Goal: Task Accomplishment & Management: Manage account settings

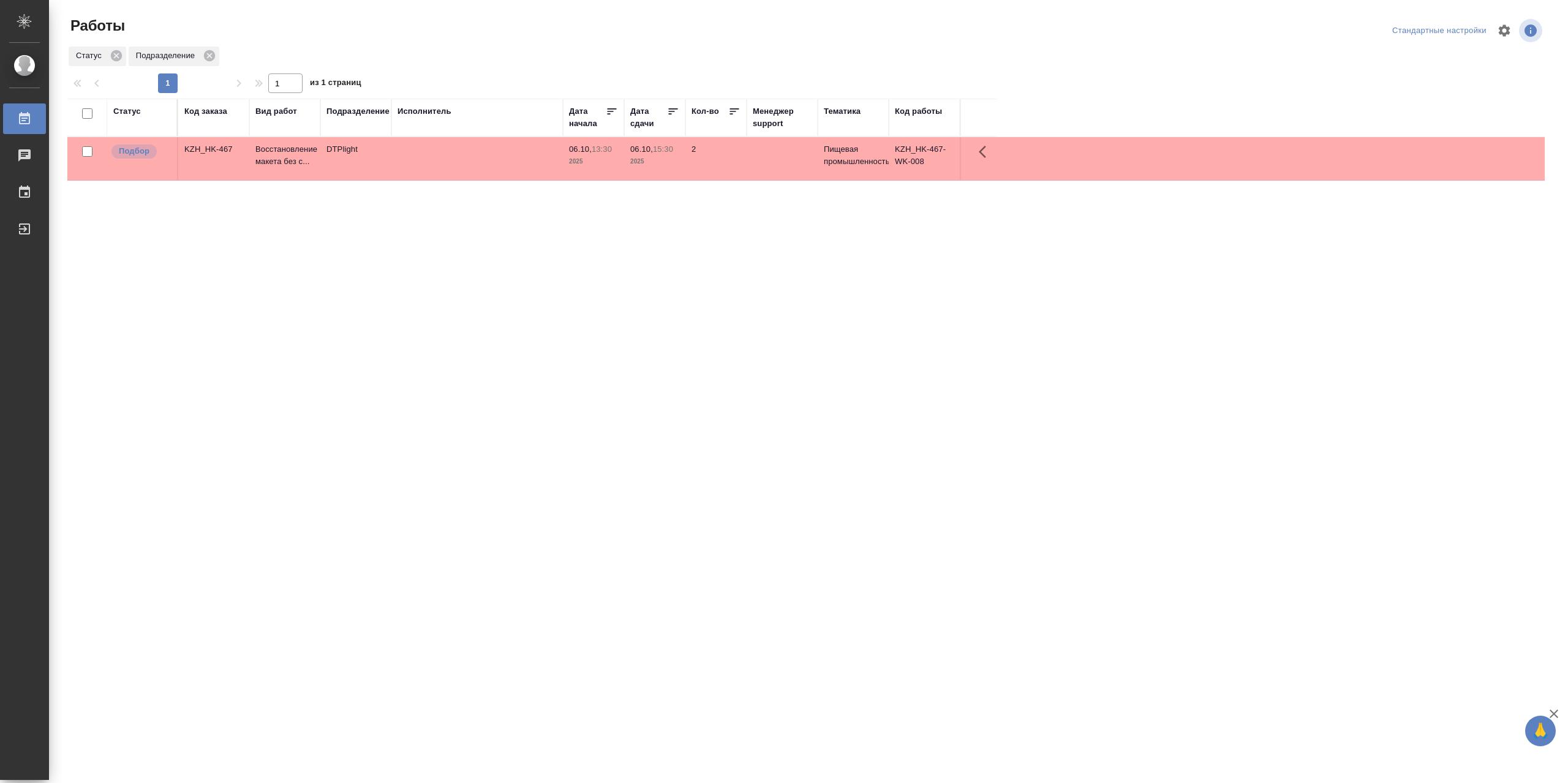
click at [479, 156] on td at bounding box center [477, 158] width 172 height 43
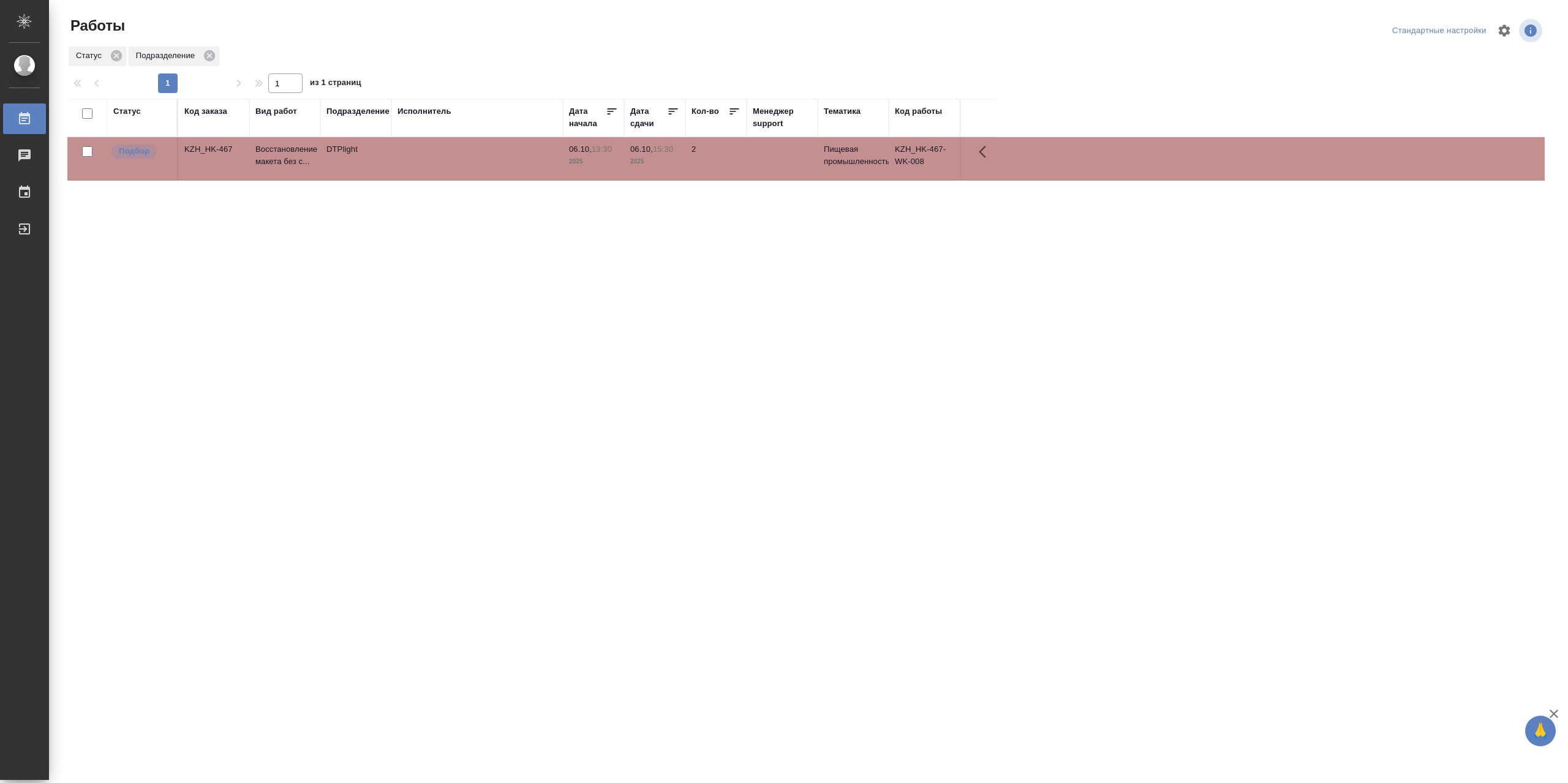
click at [479, 156] on td at bounding box center [477, 158] width 172 height 43
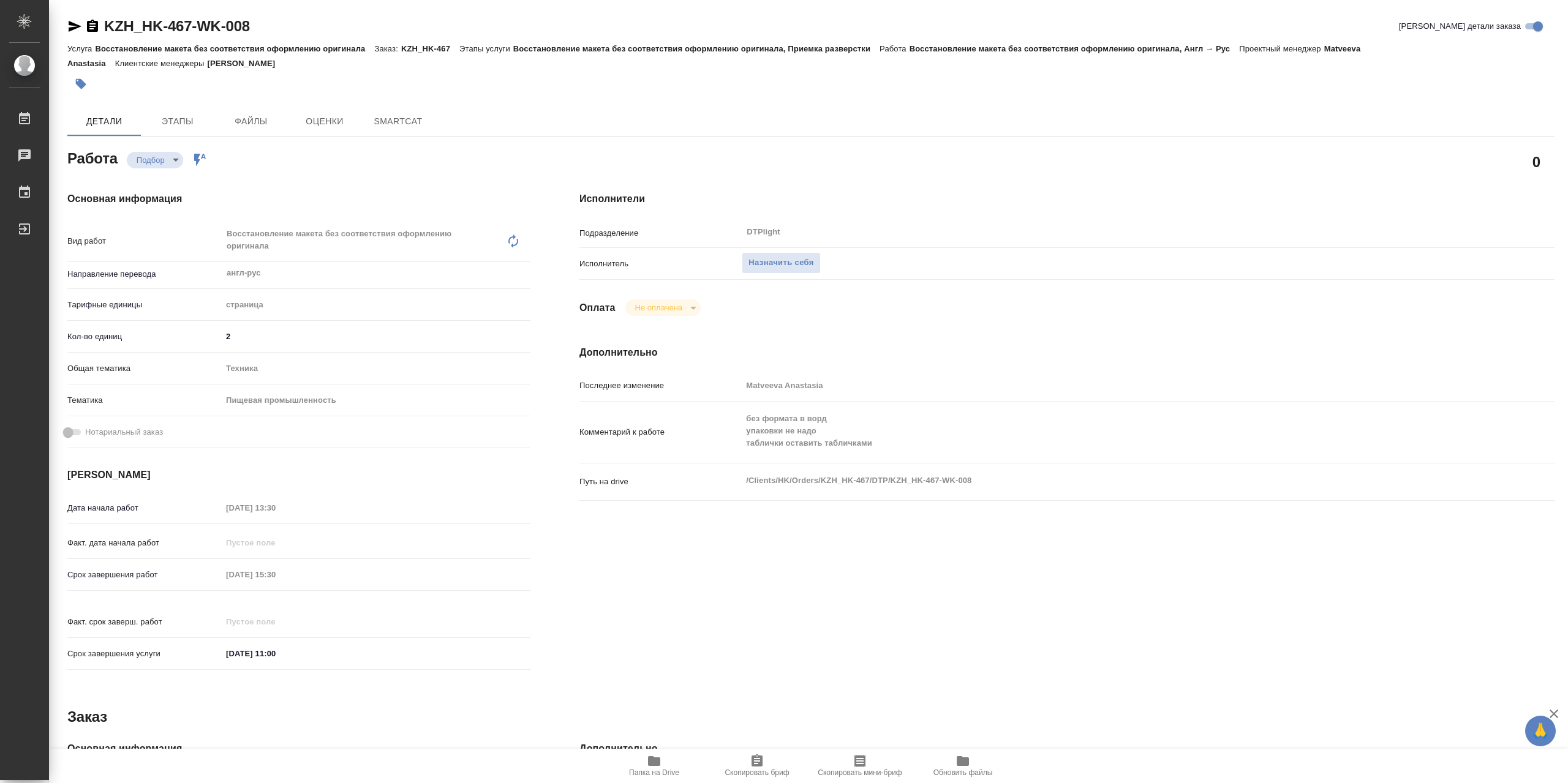
type textarea "x"
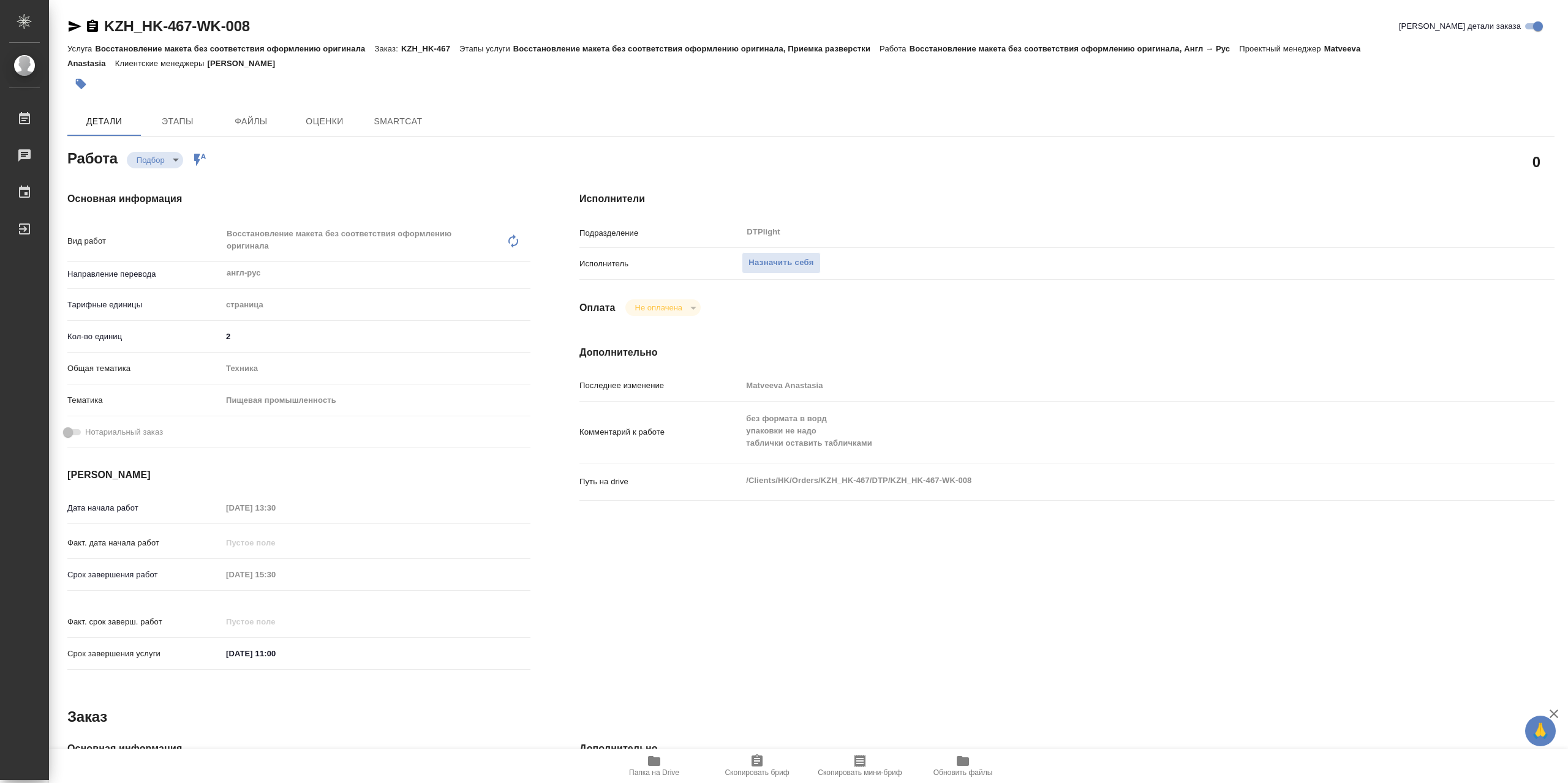
type textarea "x"
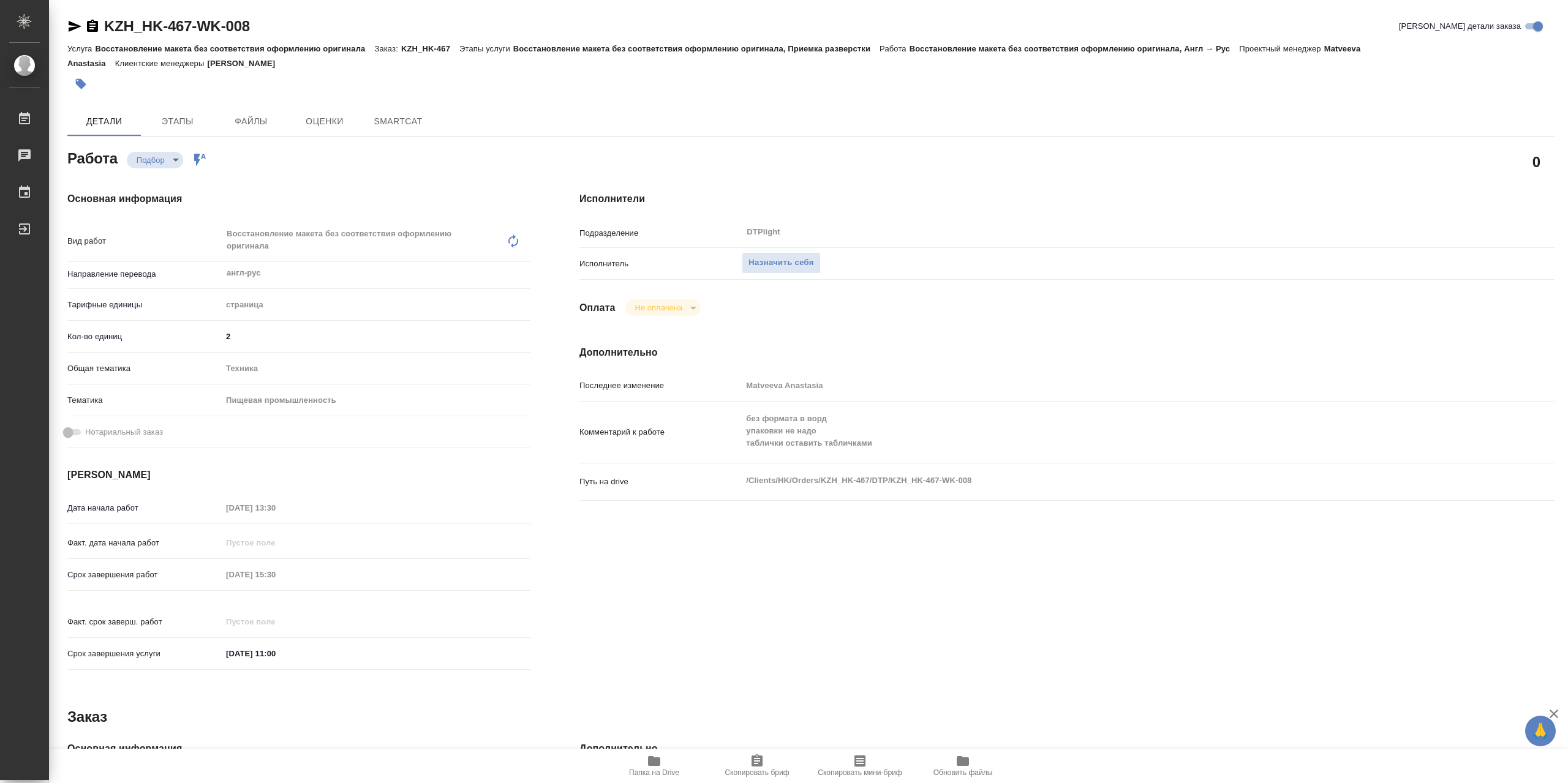
type textarea "x"
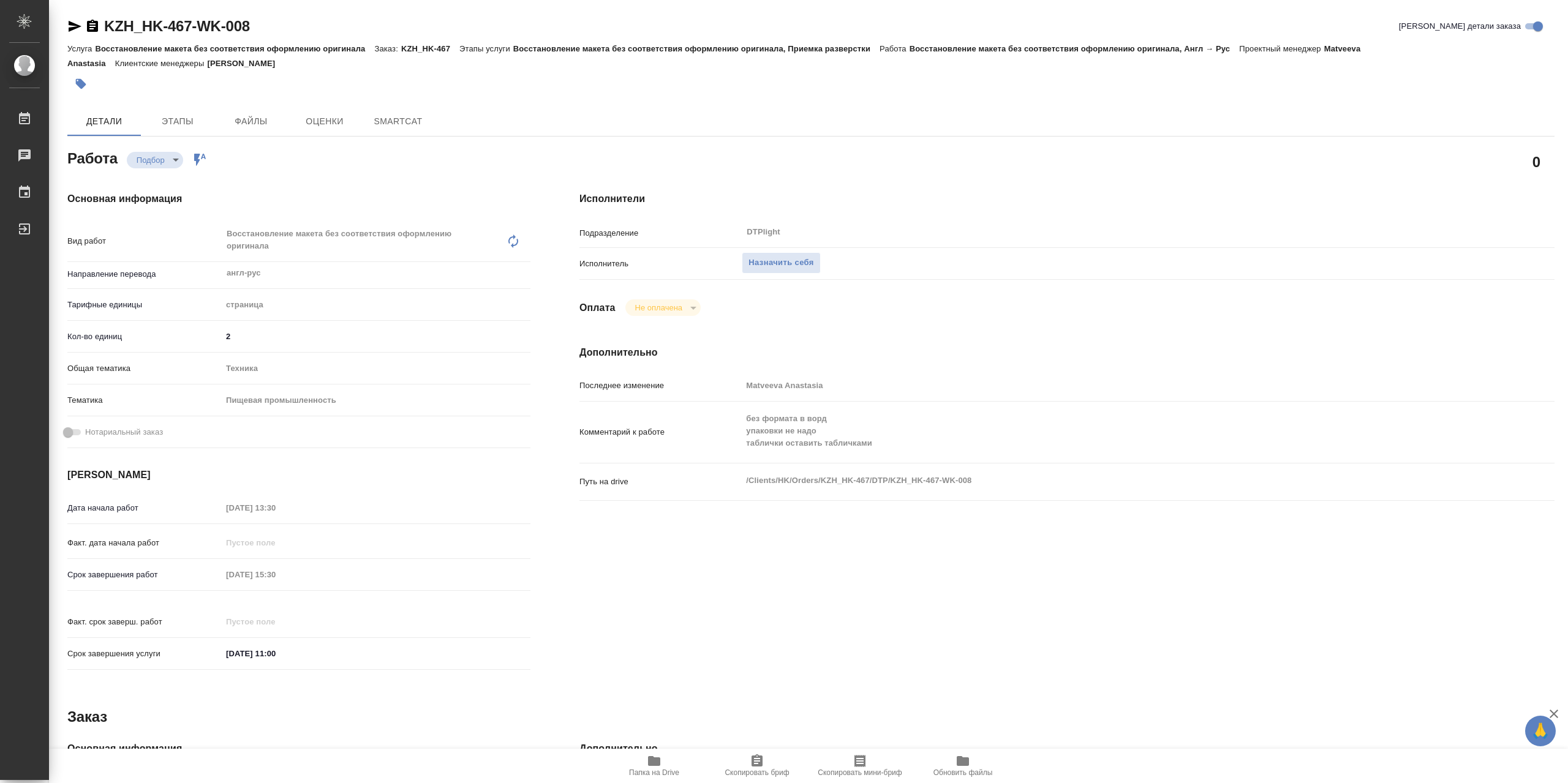
type textarea "x"
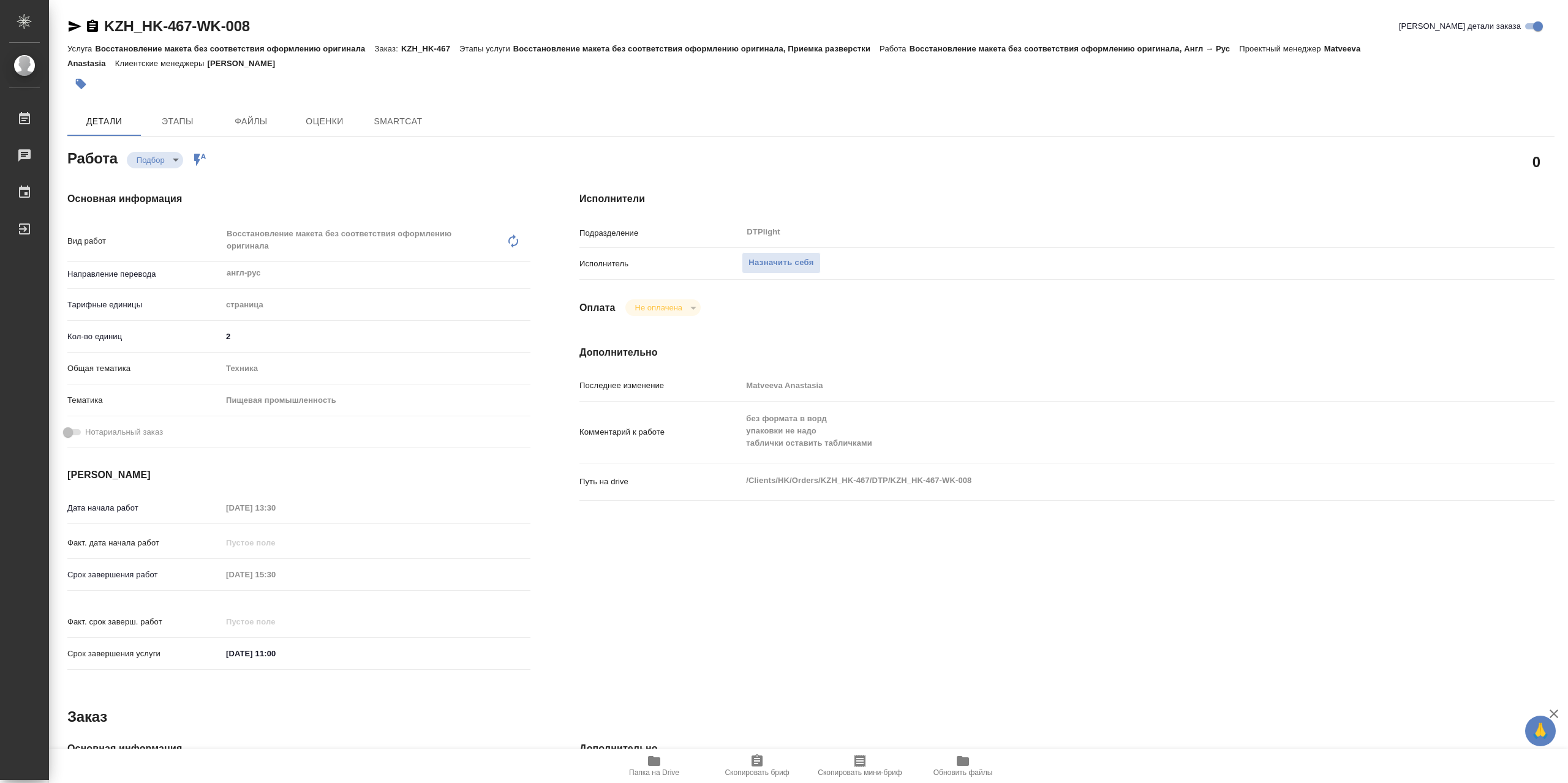
type textarea "x"
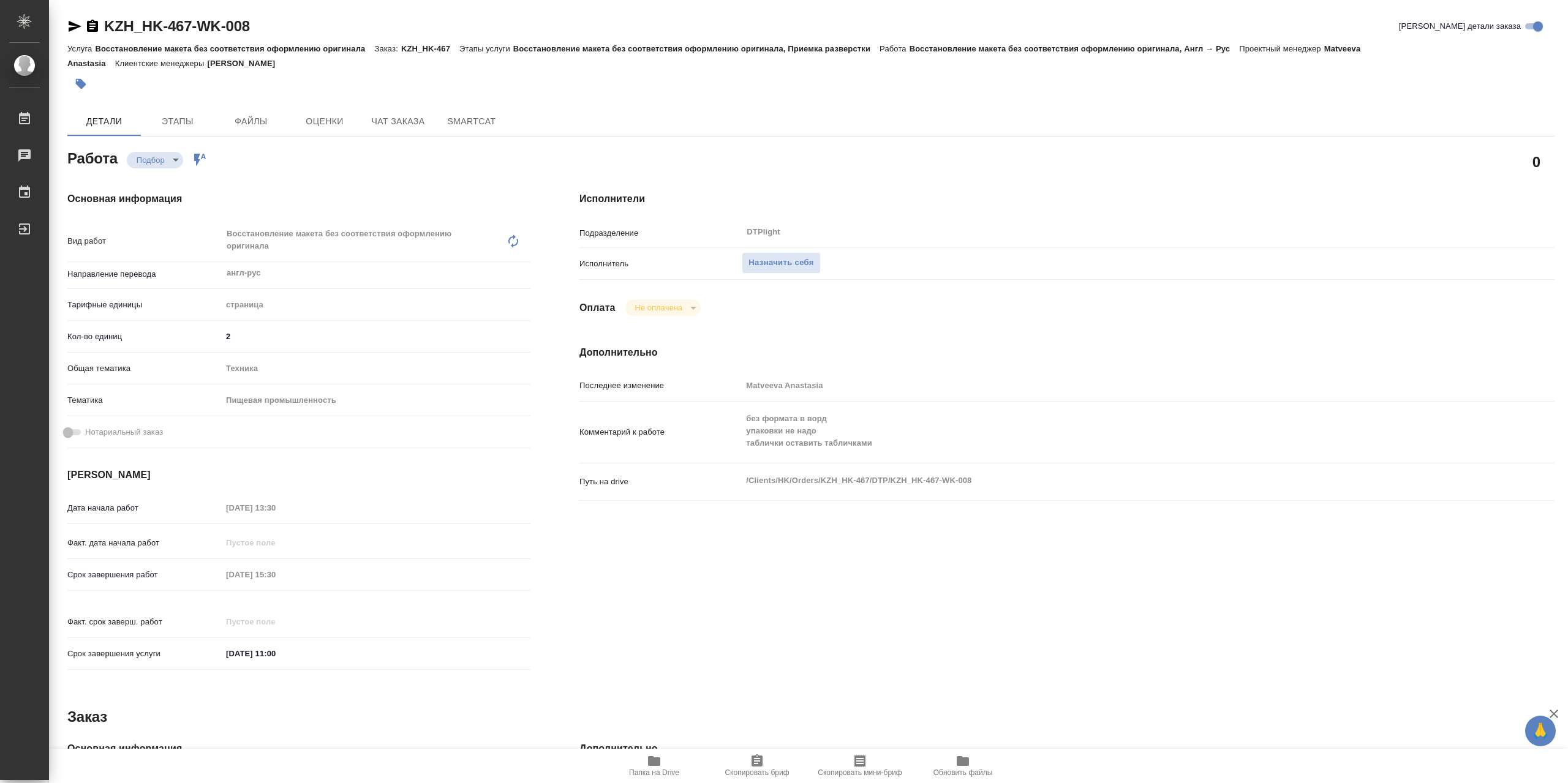
type textarea "x"
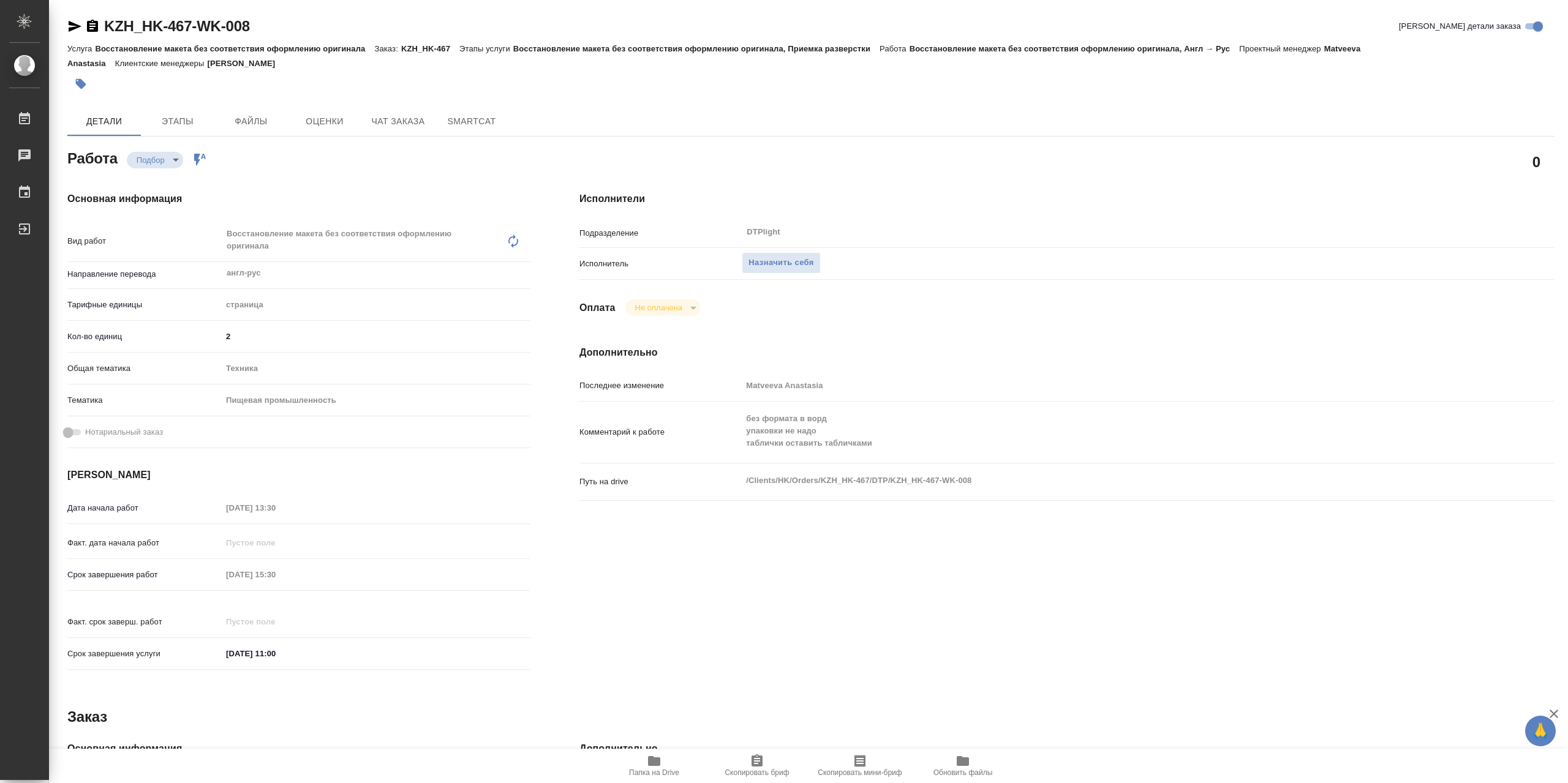
type textarea "x"
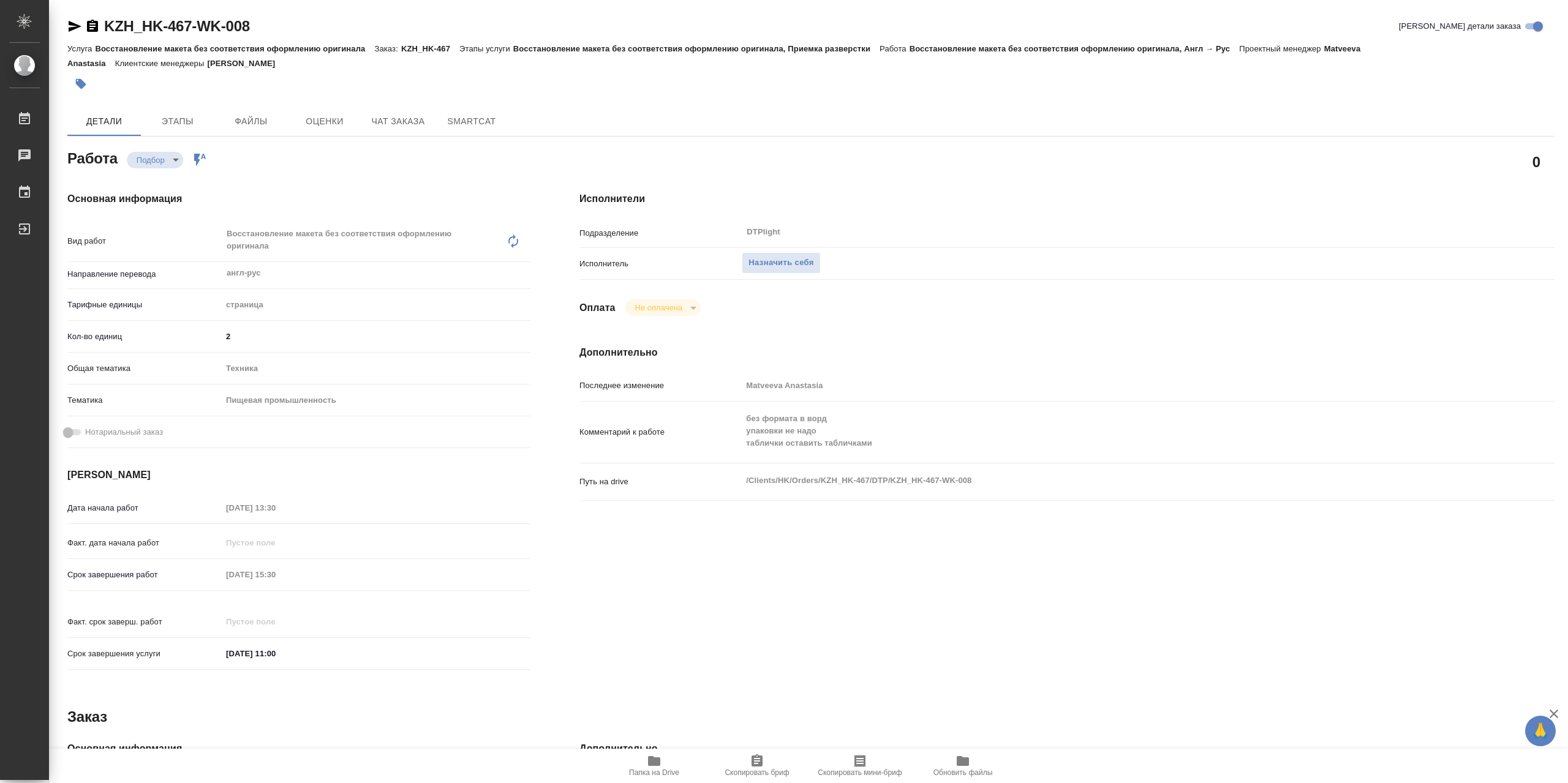
click at [656, 769] on span "Папка на Drive" at bounding box center [653, 772] width 50 height 8
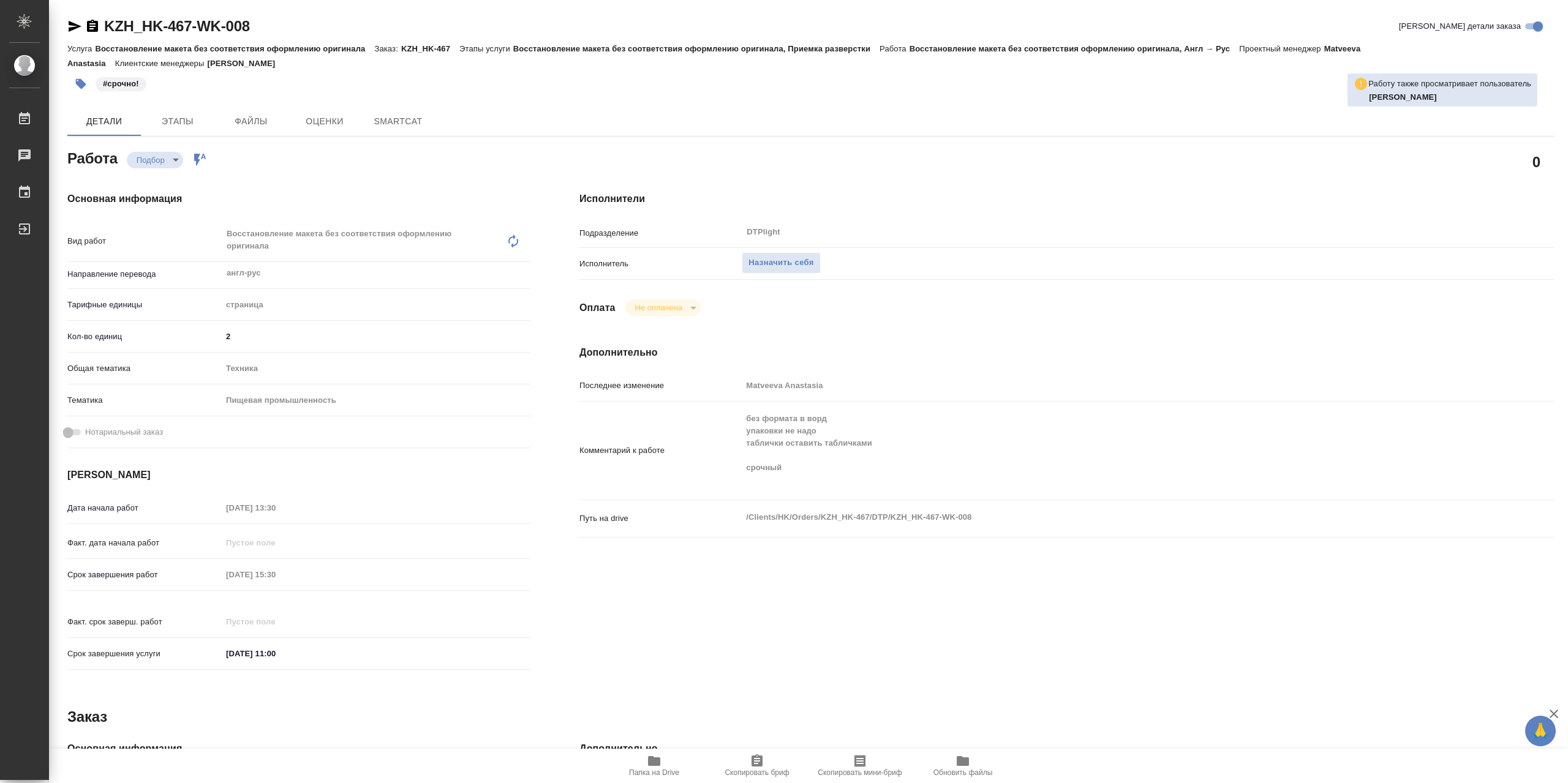
type textarea "x"
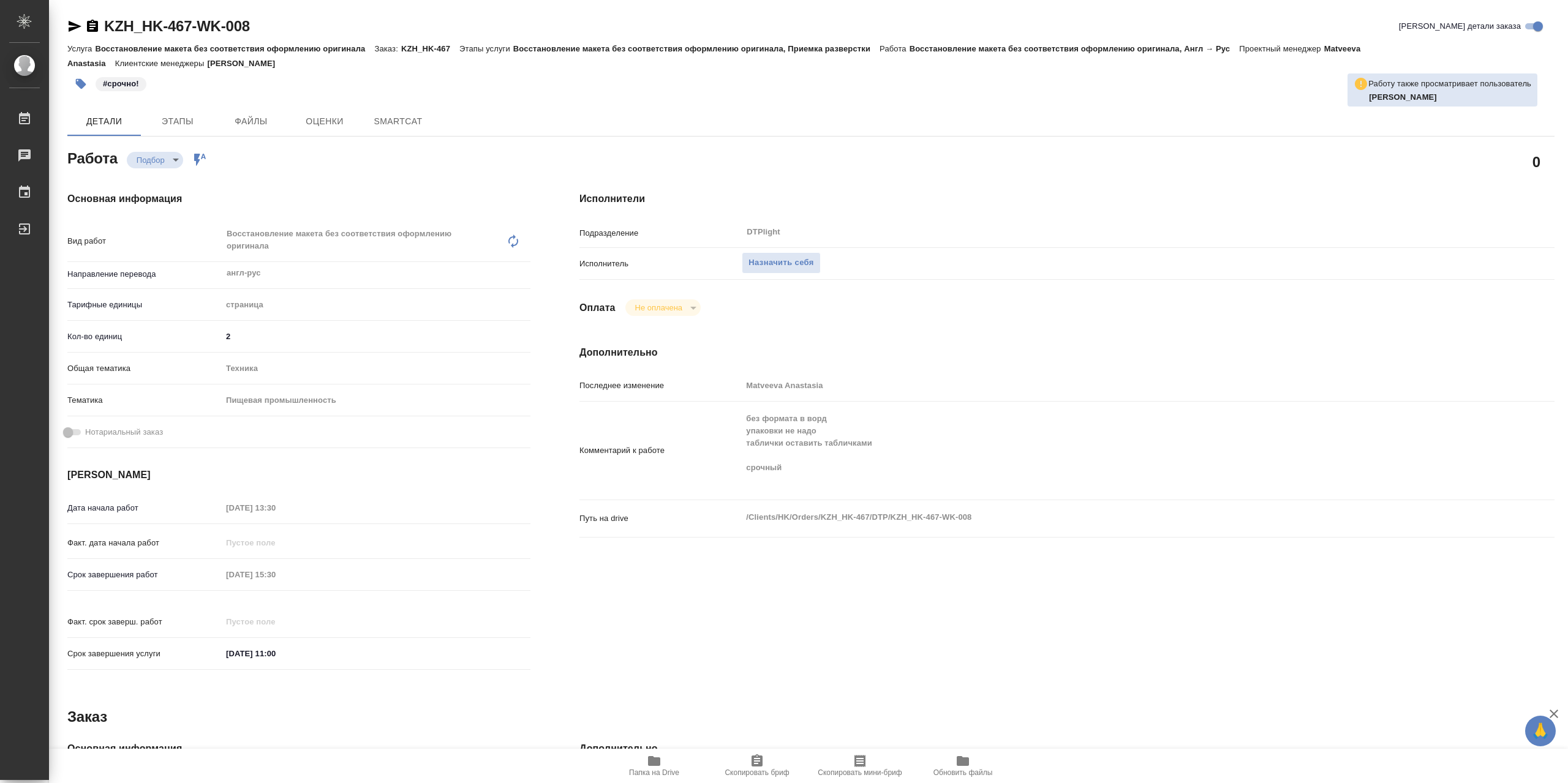
type textarea "x"
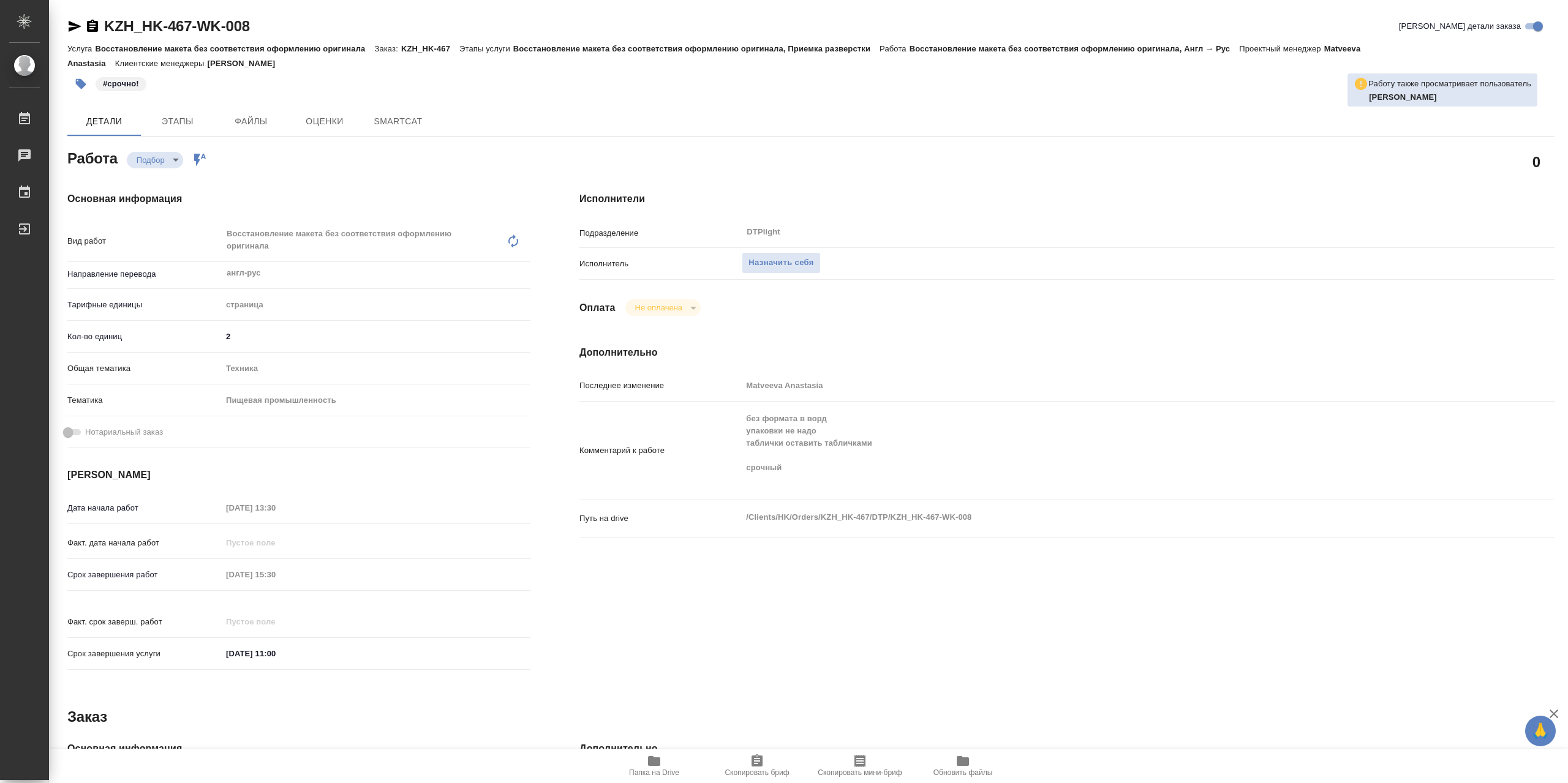
type textarea "x"
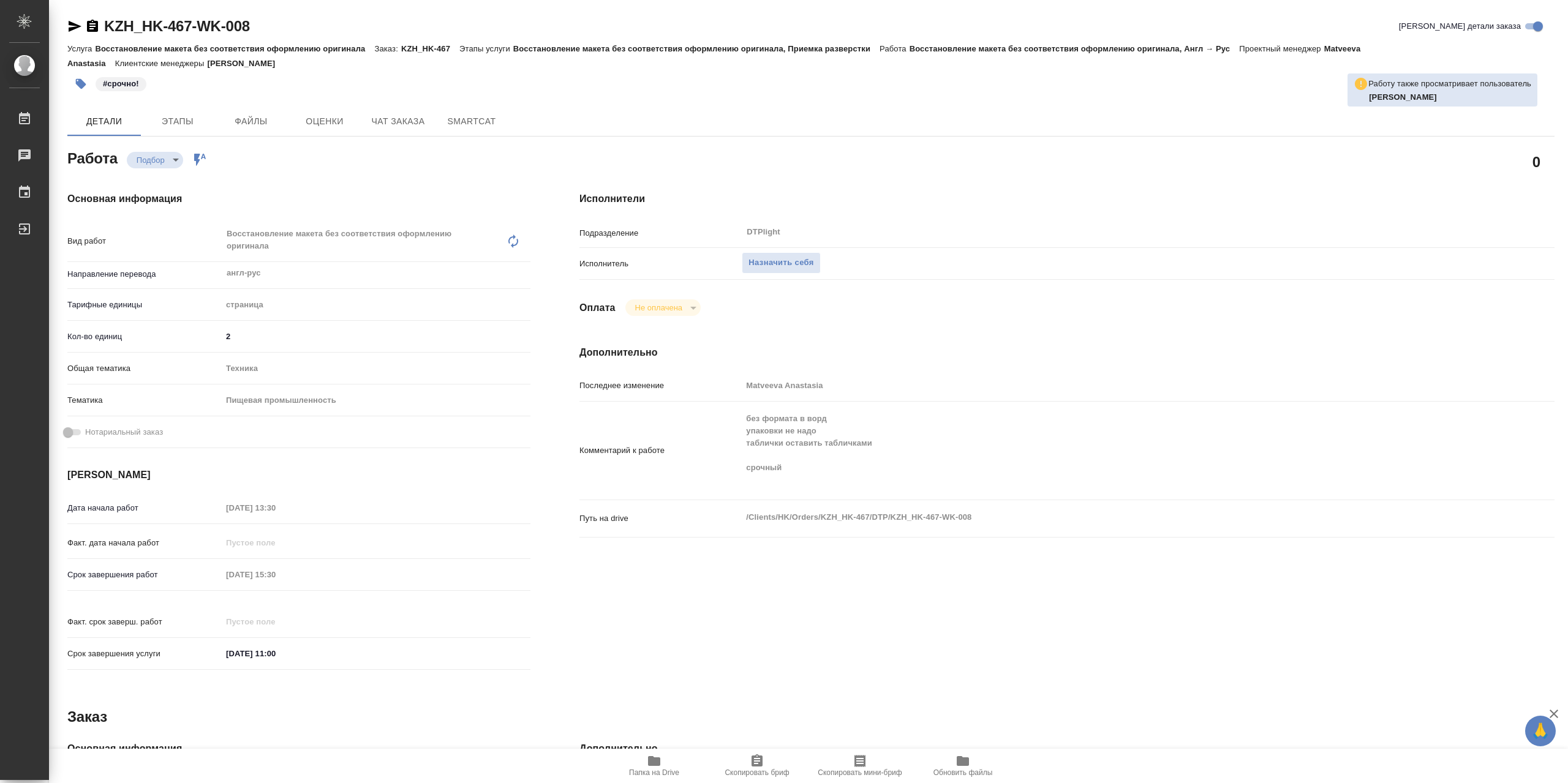
type textarea "x"
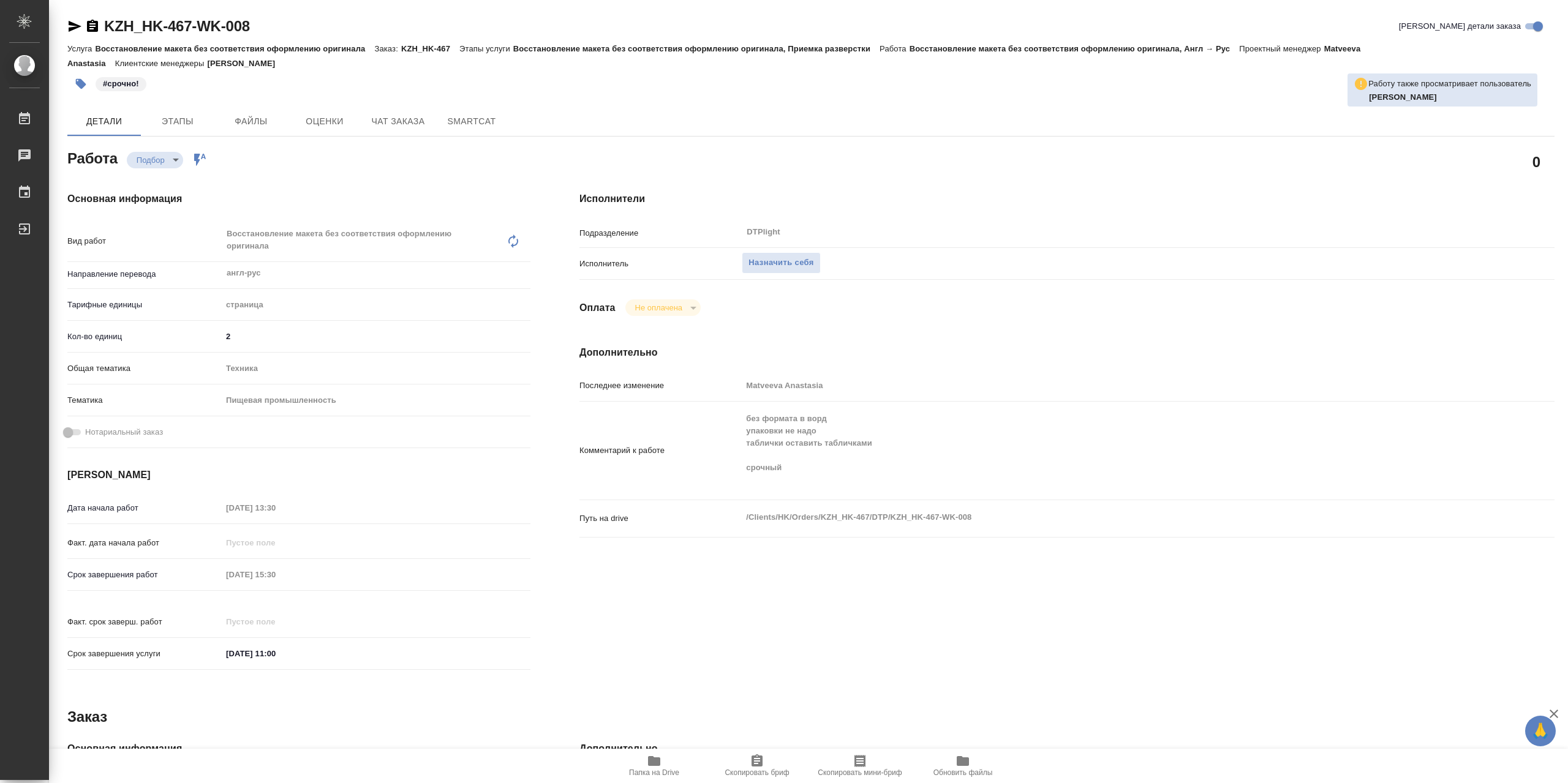
type textarea "x"
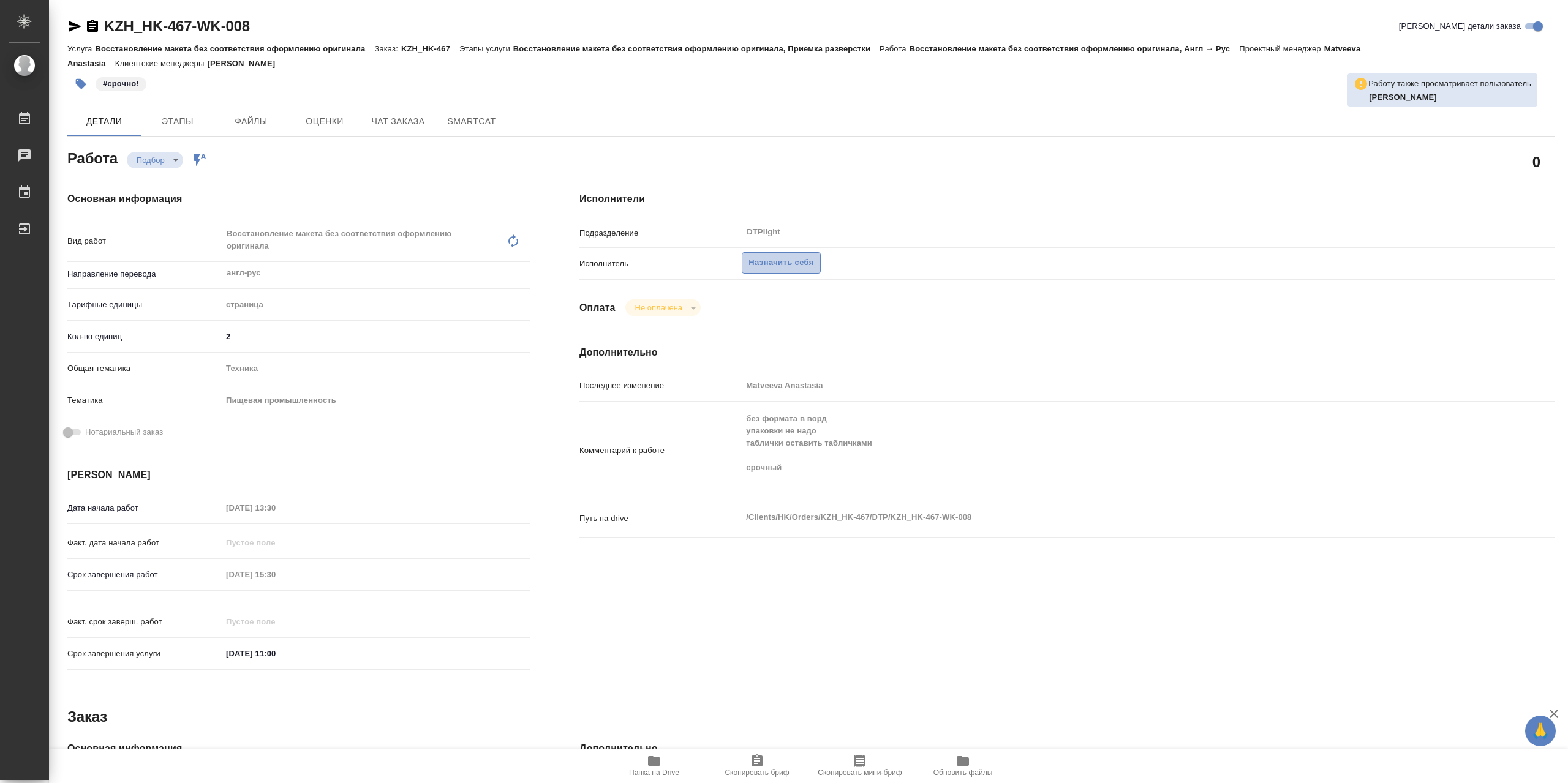
click at [789, 267] on span "Назначить себя" at bounding box center [780, 262] width 65 height 14
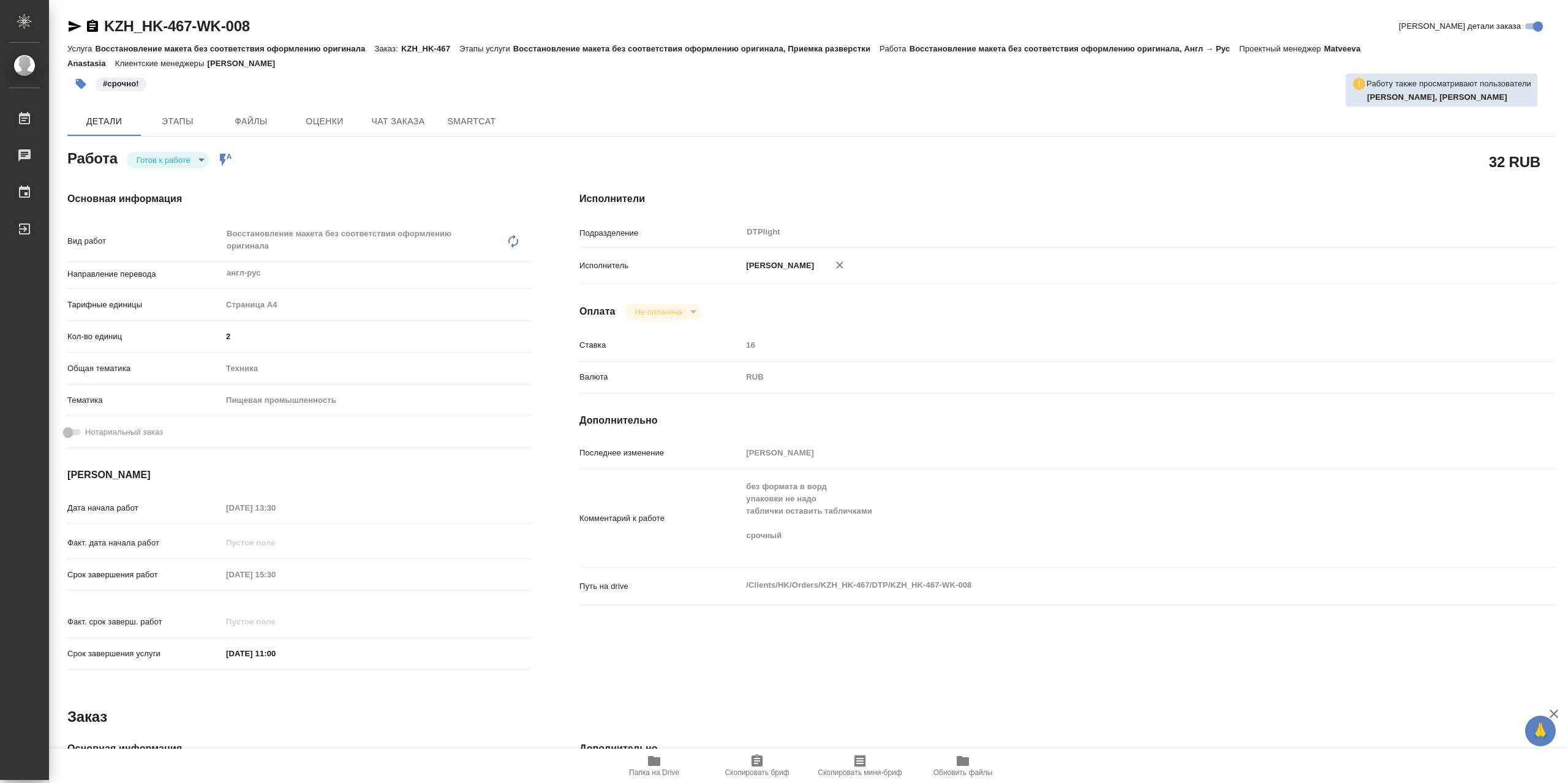
click at [181, 176] on div "Основная информация Вид работ Восстановление макета без соответствия оформлению…" at bounding box center [298, 435] width 512 height 535
click at [179, 170] on body "🙏 .cls-1 fill:#fff; AWATERA Сархатов Руслан Работы 0 Чаты График Выйти KZH_HK-4…" at bounding box center [784, 391] width 1568 height 783
click at [179, 161] on li "В работе" at bounding box center [167, 163] width 82 height 21
type textarea "x"
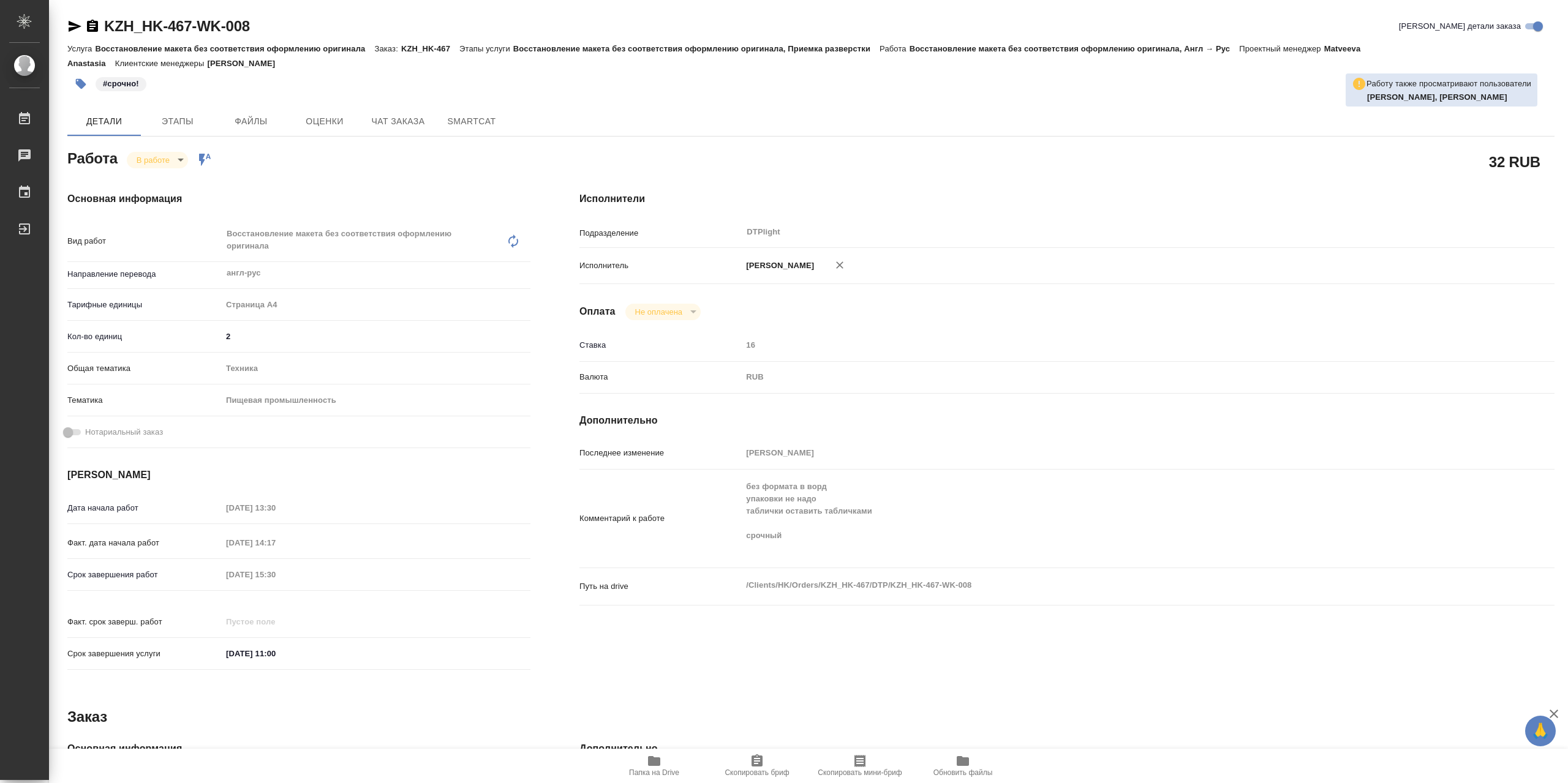
type textarea "x"
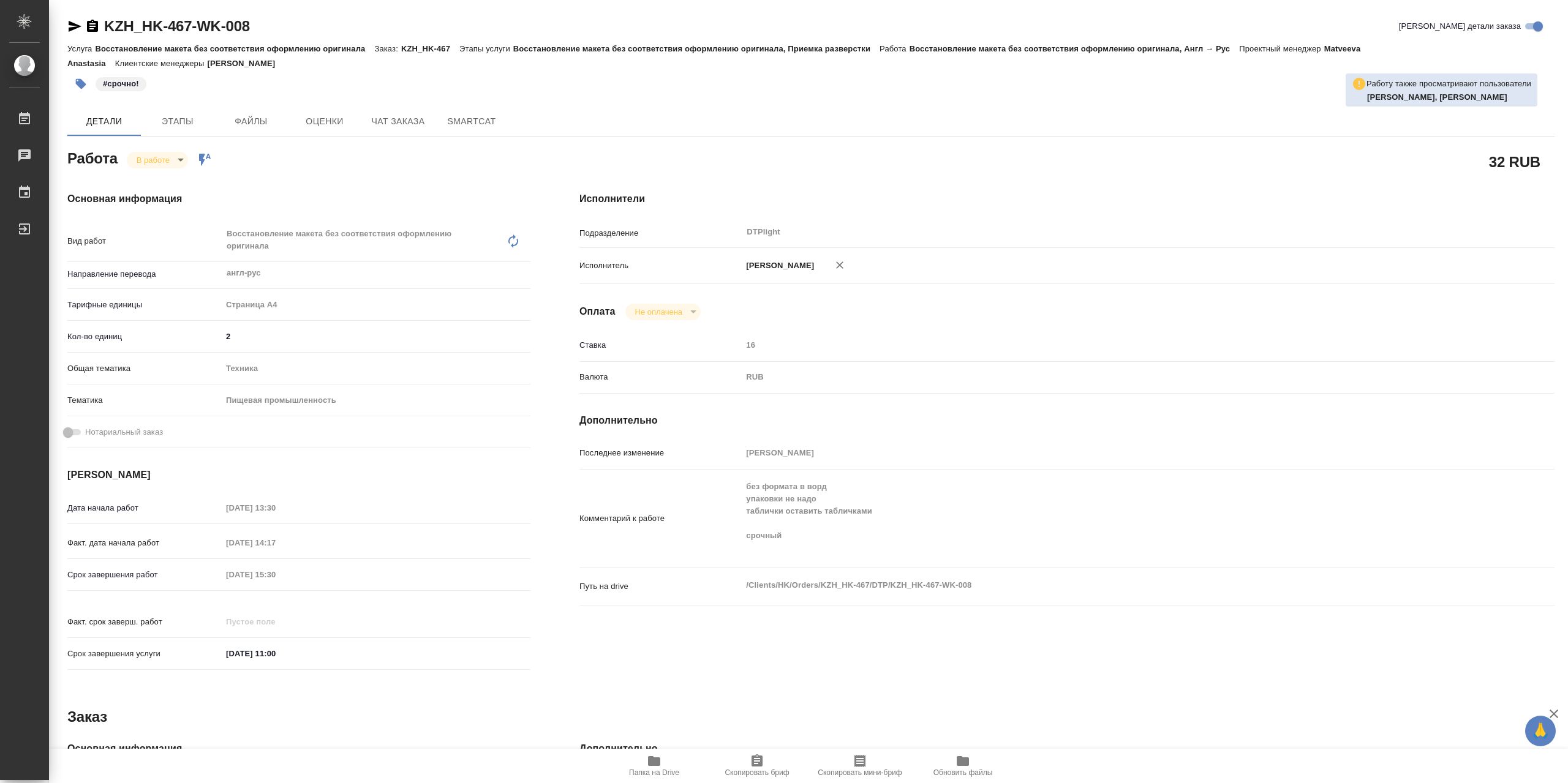
type textarea "x"
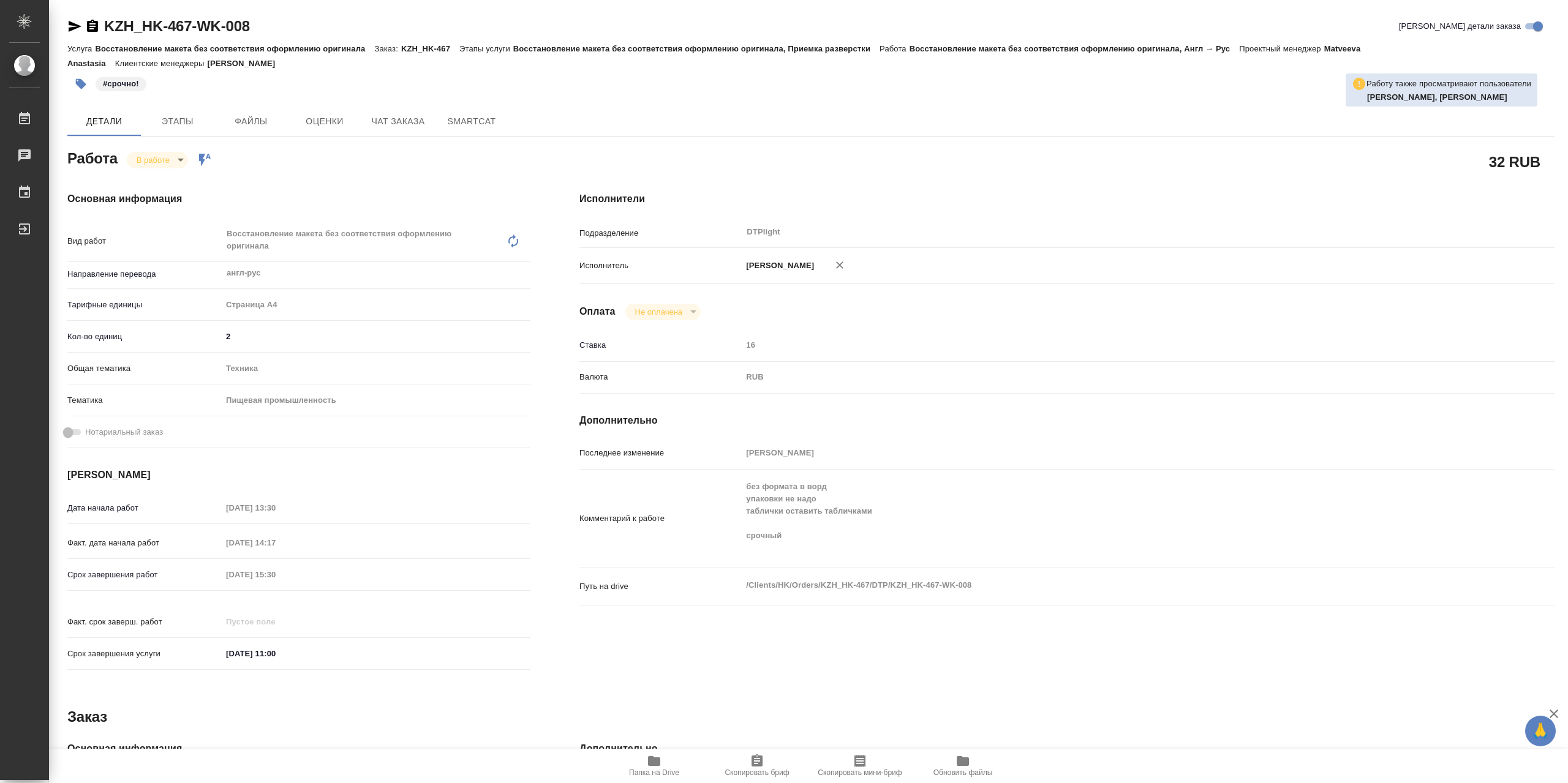
type textarea "x"
drag, startPoint x: 667, startPoint y: 766, endPoint x: 674, endPoint y: 770, distance: 8.1
click at [667, 766] on span "Папка на Drive" at bounding box center [654, 766] width 88 height 24
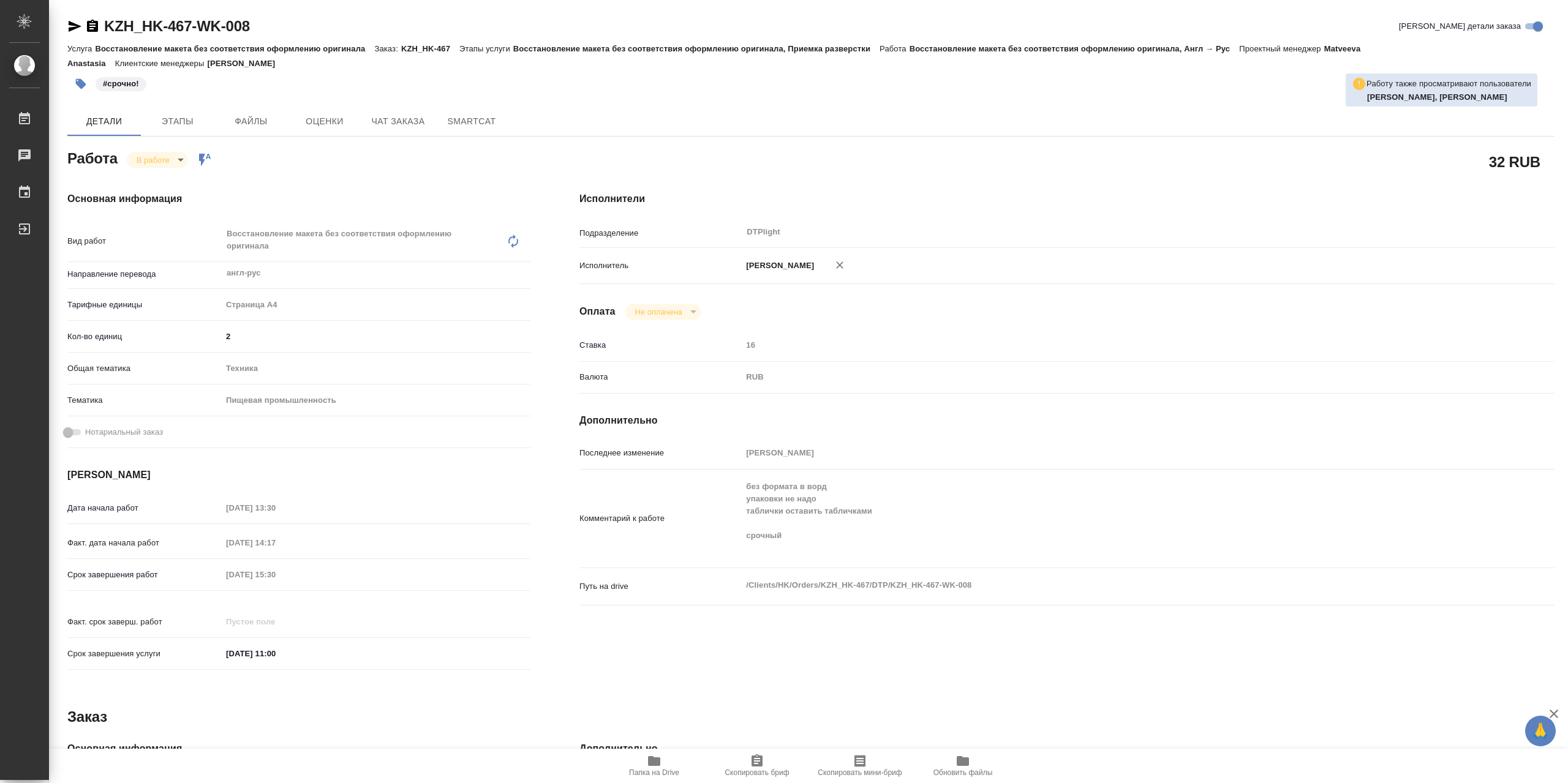
type textarea "x"
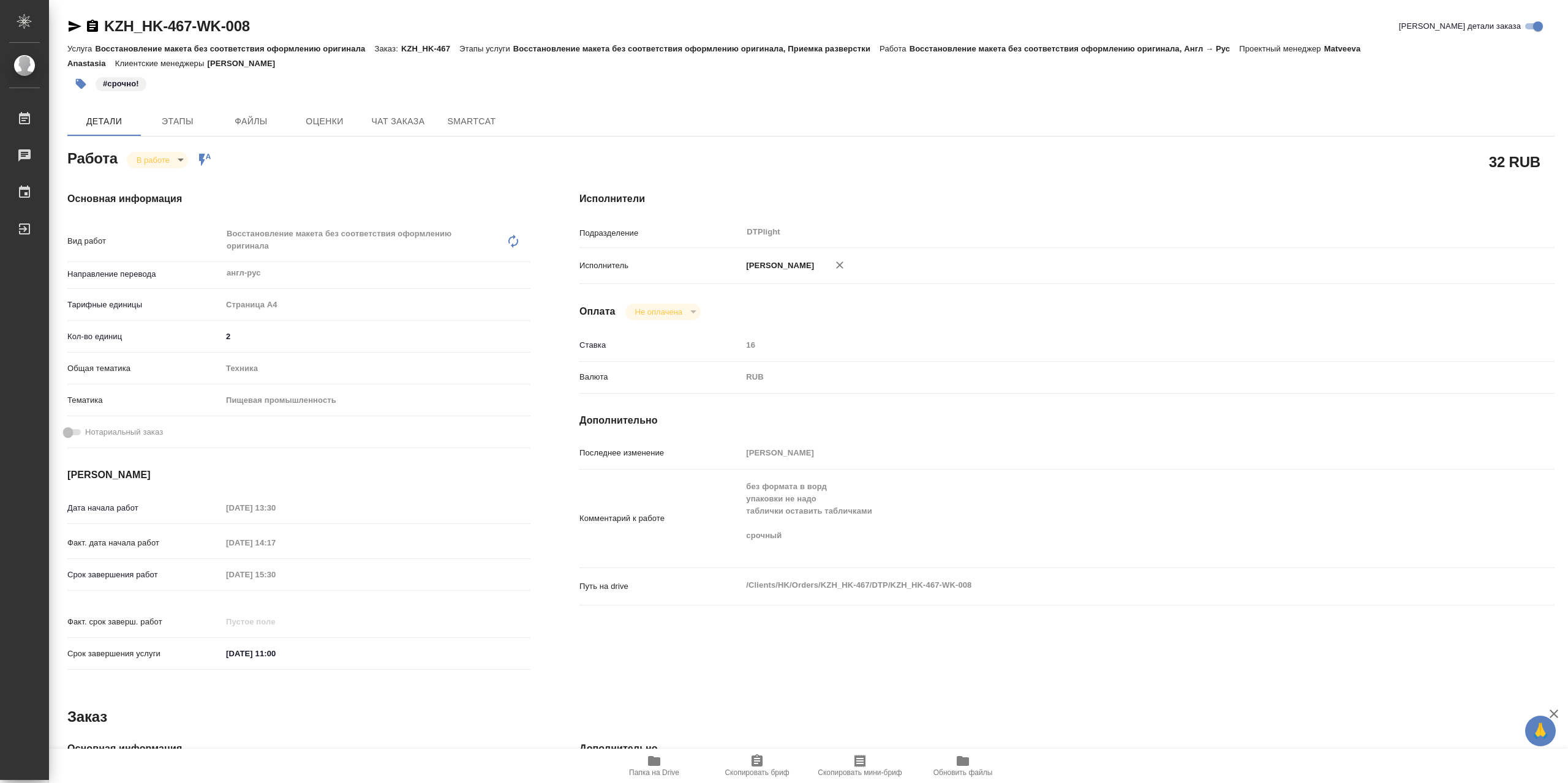
click at [166, 156] on body "🙏 .cls-1 fill:#fff; AWATERA Сархатов Руслан Работы 0 Чаты График Выйти KZH_HK-4…" at bounding box center [784, 391] width 1568 height 783
click at [174, 185] on button "Выполнен" at bounding box center [158, 184] width 45 height 14
type textarea "x"
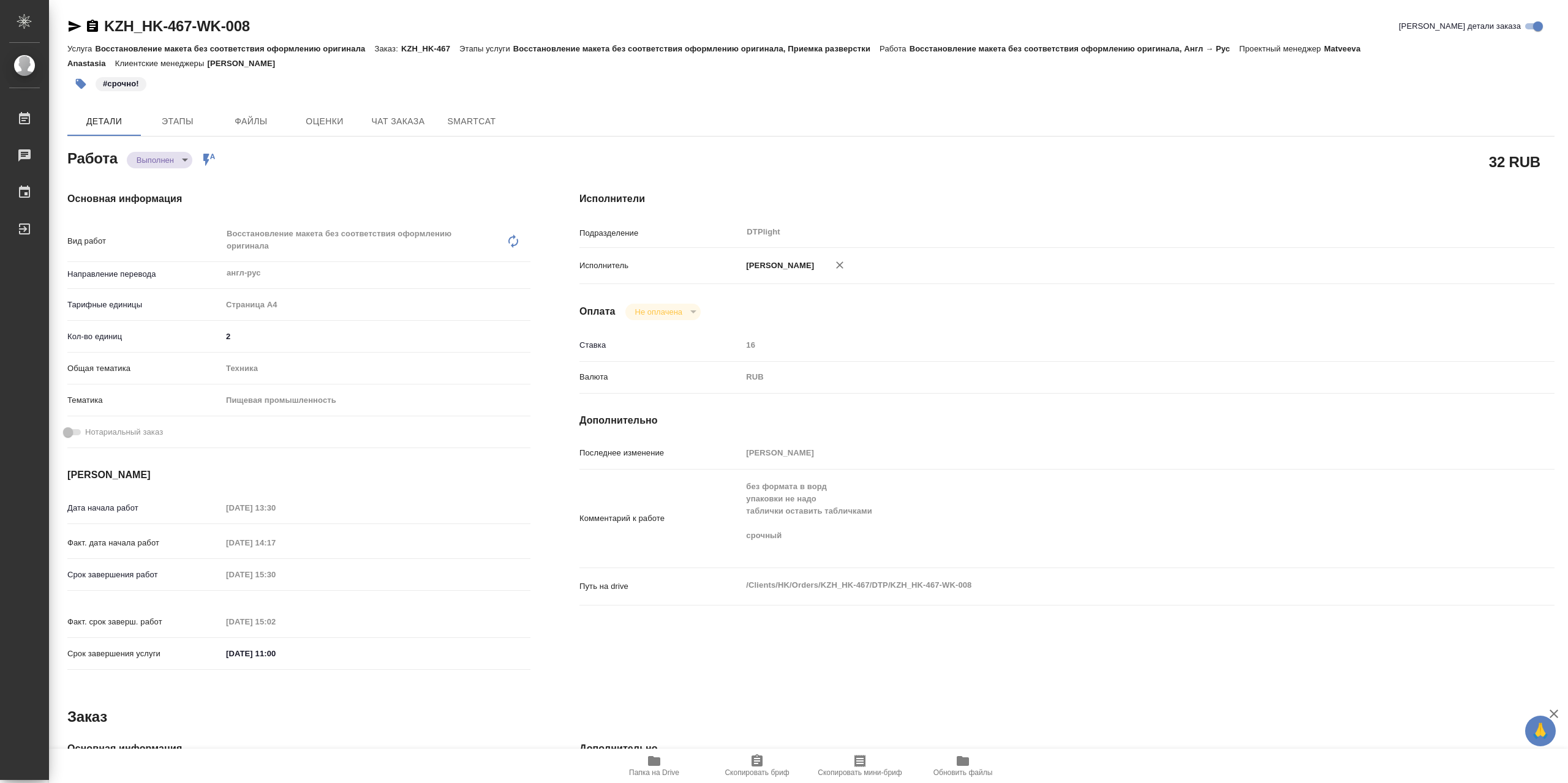
type textarea "x"
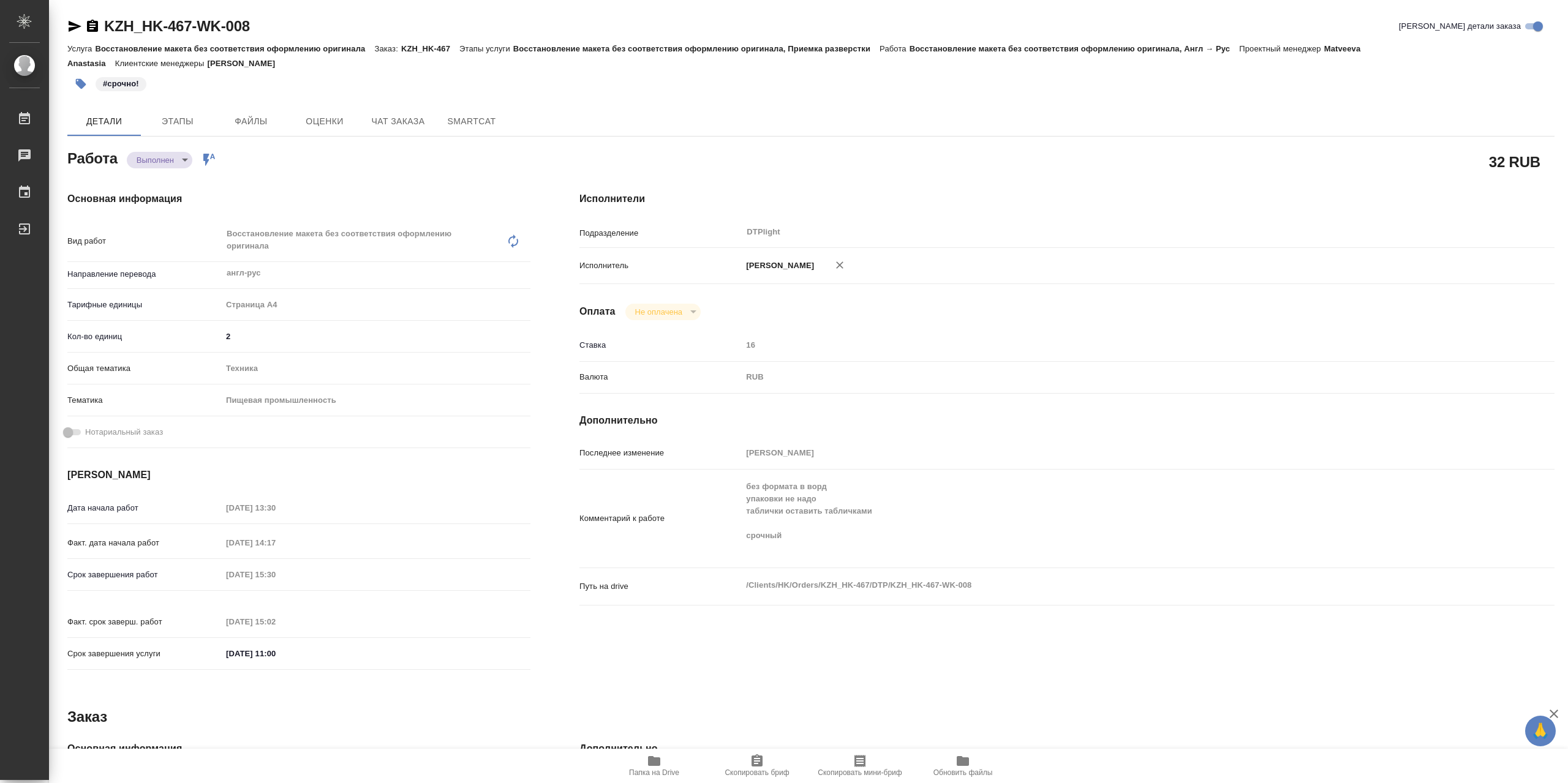
type textarea "x"
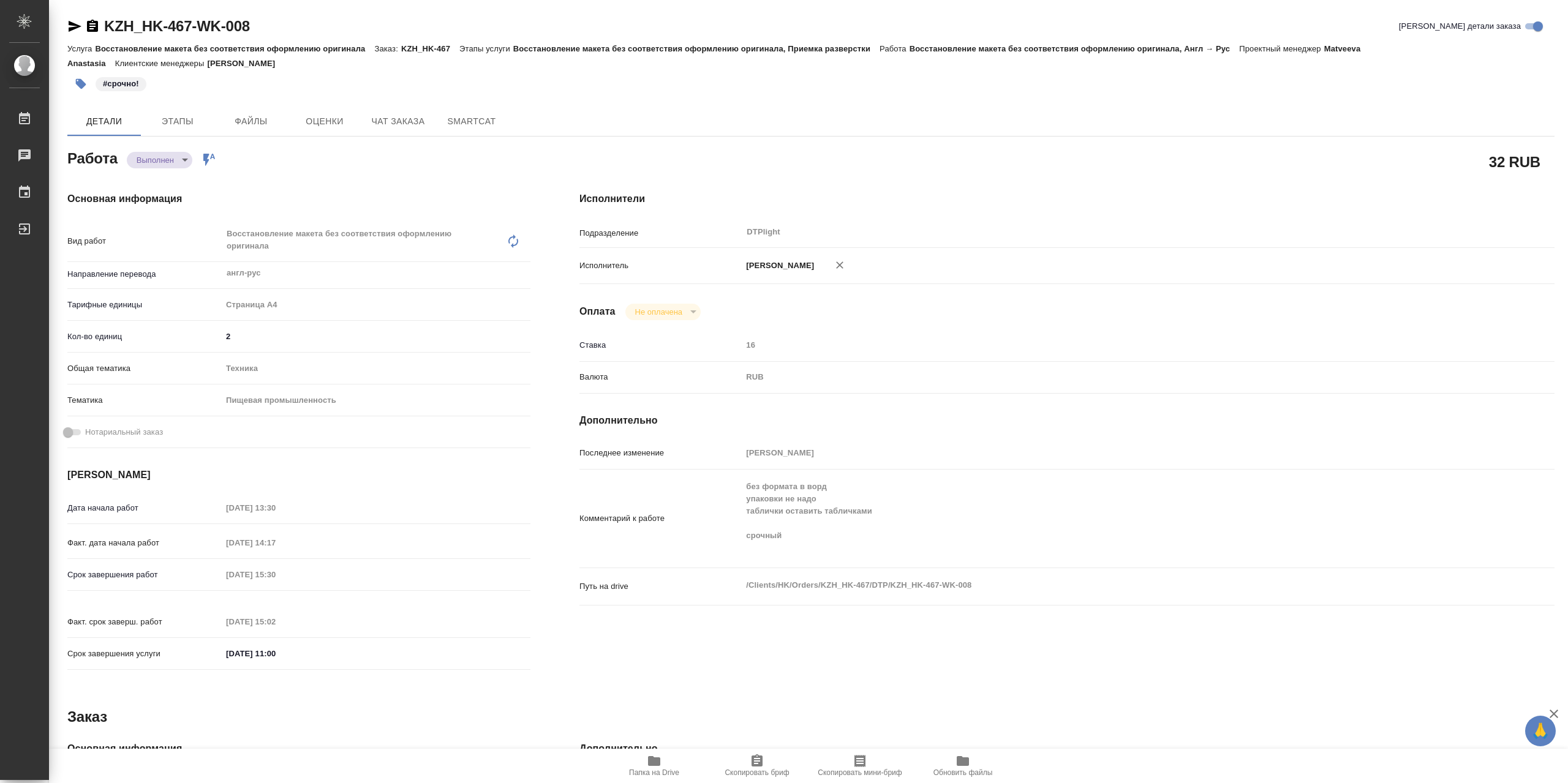
type textarea "x"
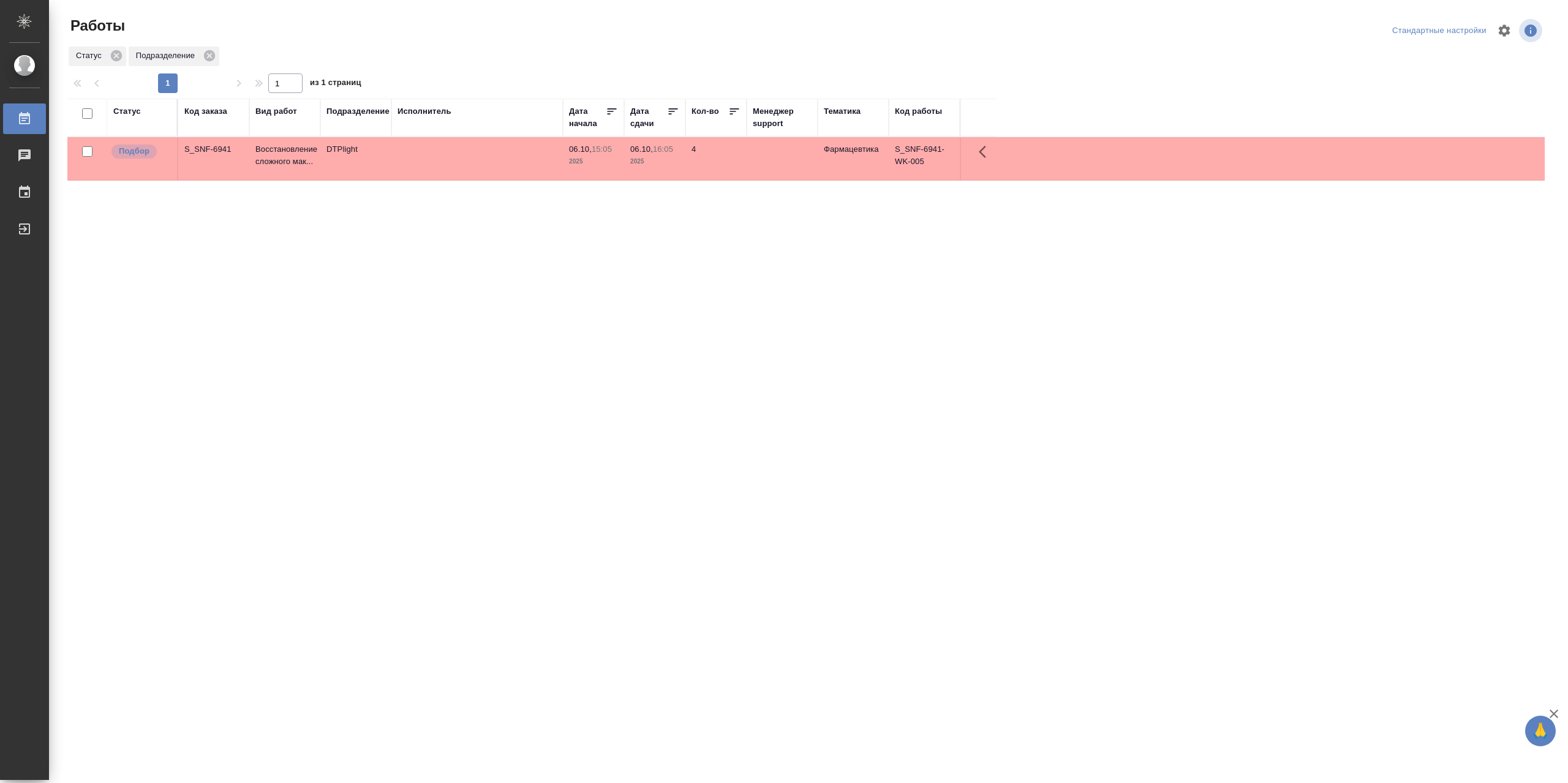
click at [446, 158] on td at bounding box center [477, 158] width 172 height 43
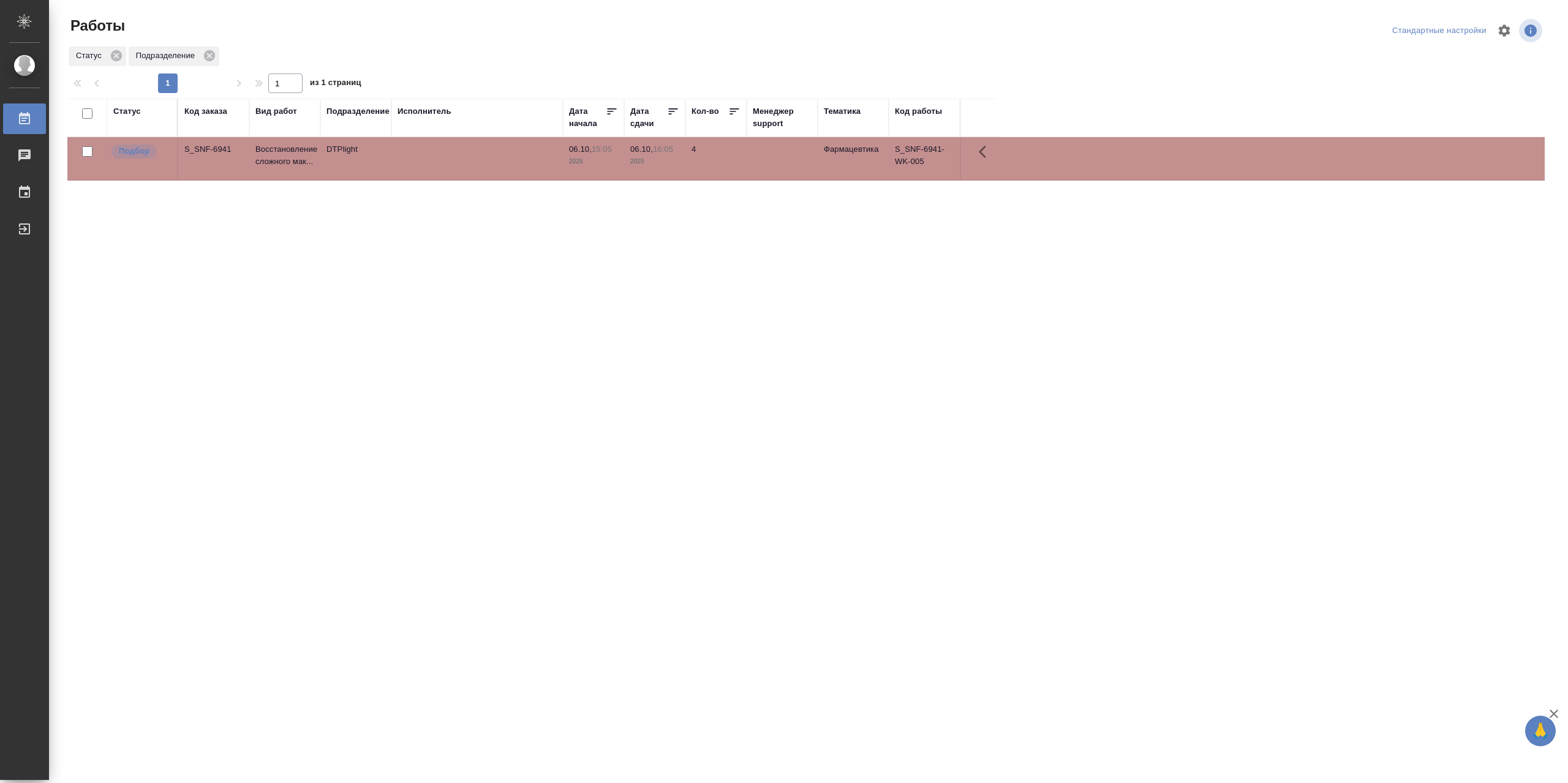
click at [446, 158] on td at bounding box center [477, 158] width 172 height 43
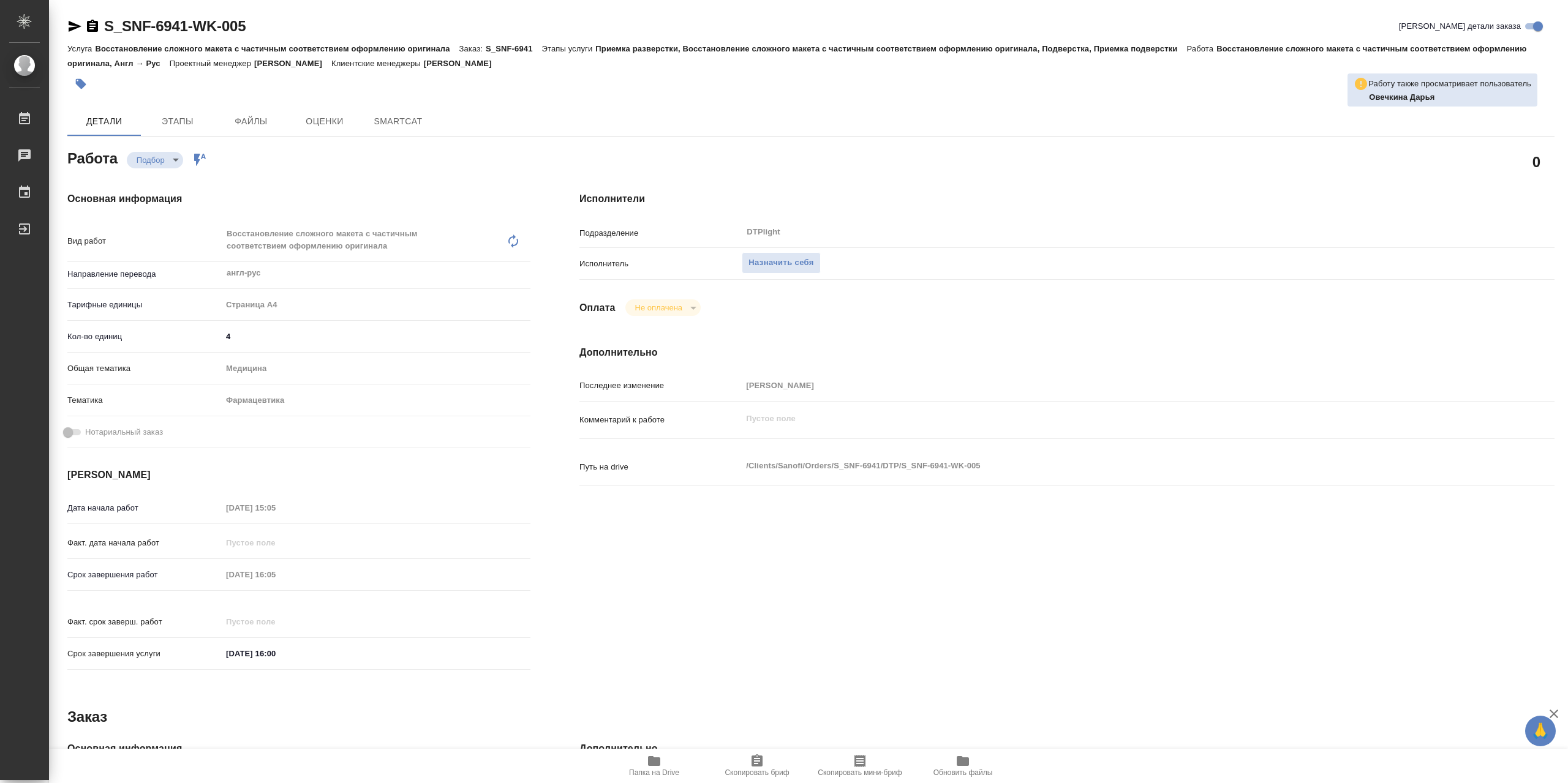
type textarea "x"
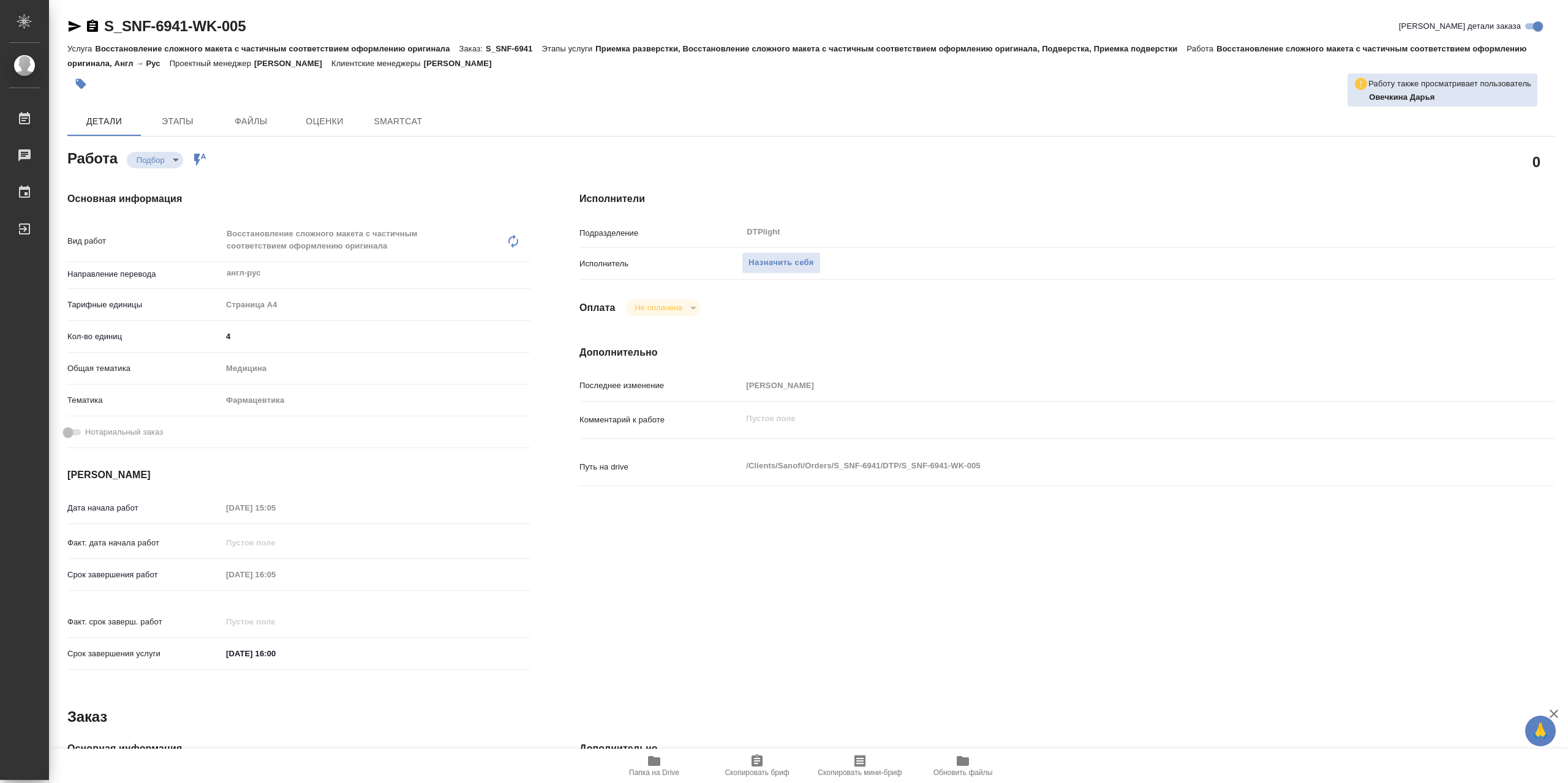
type textarea "x"
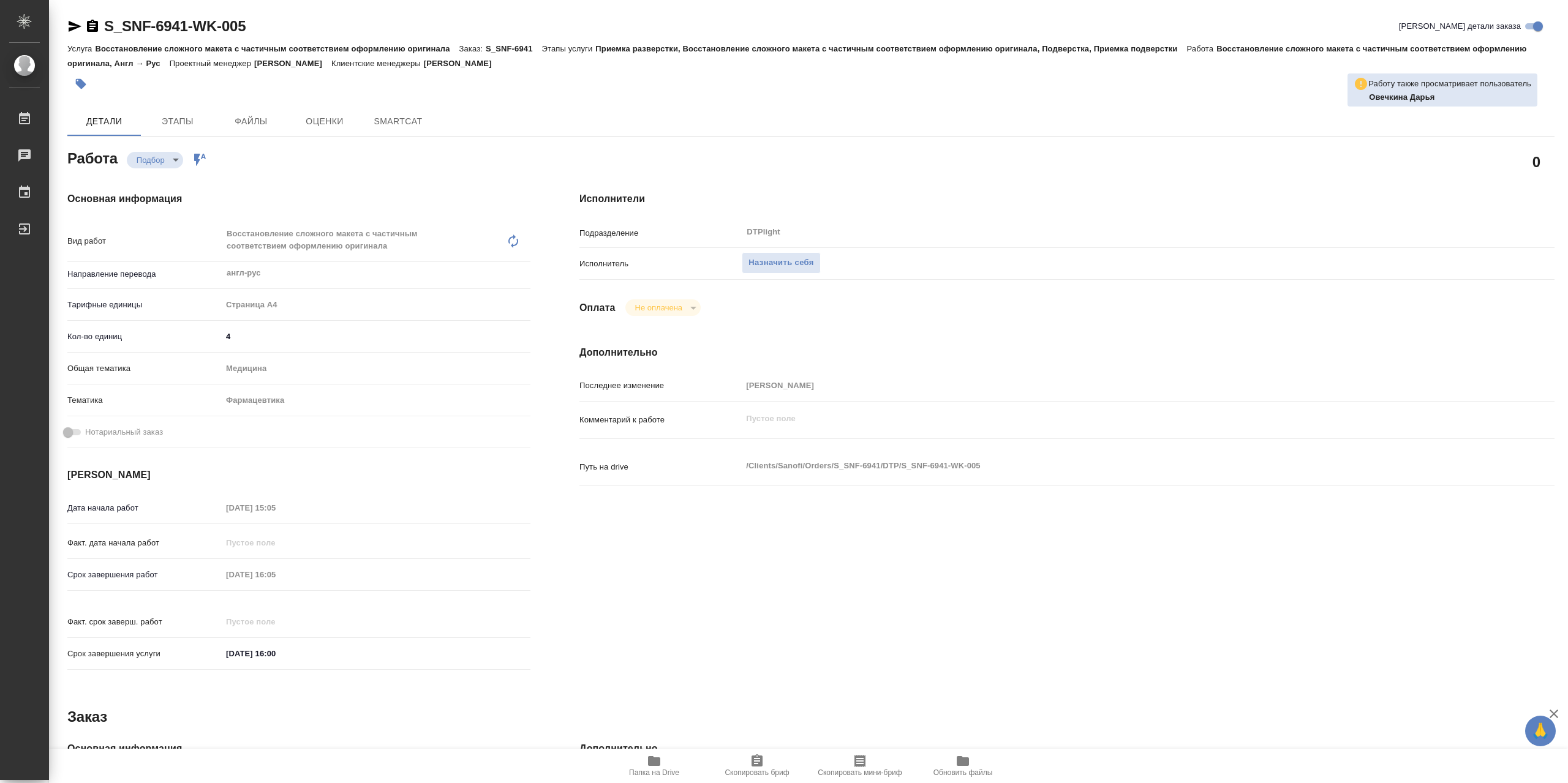
type textarea "x"
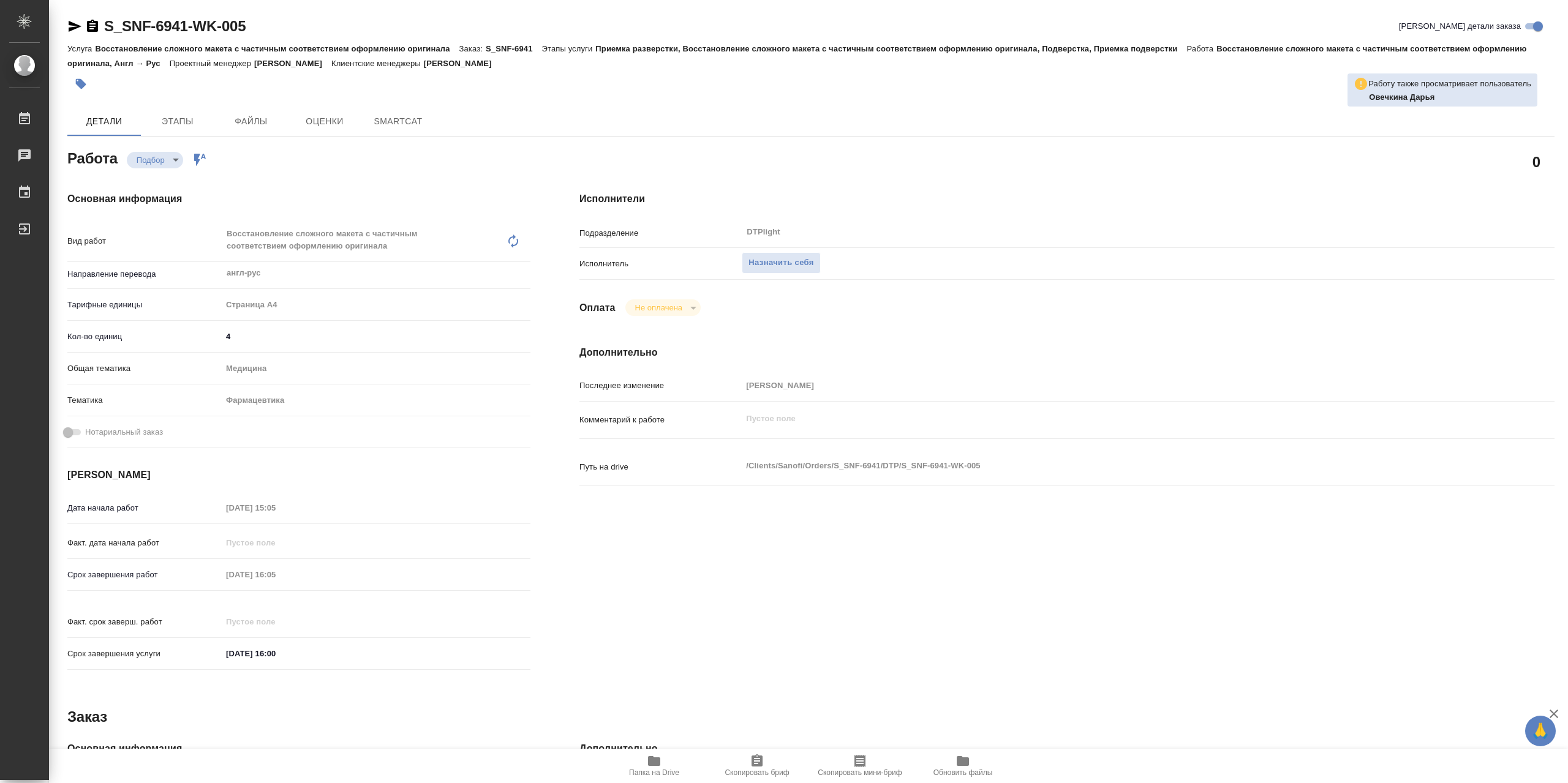
type textarea "x"
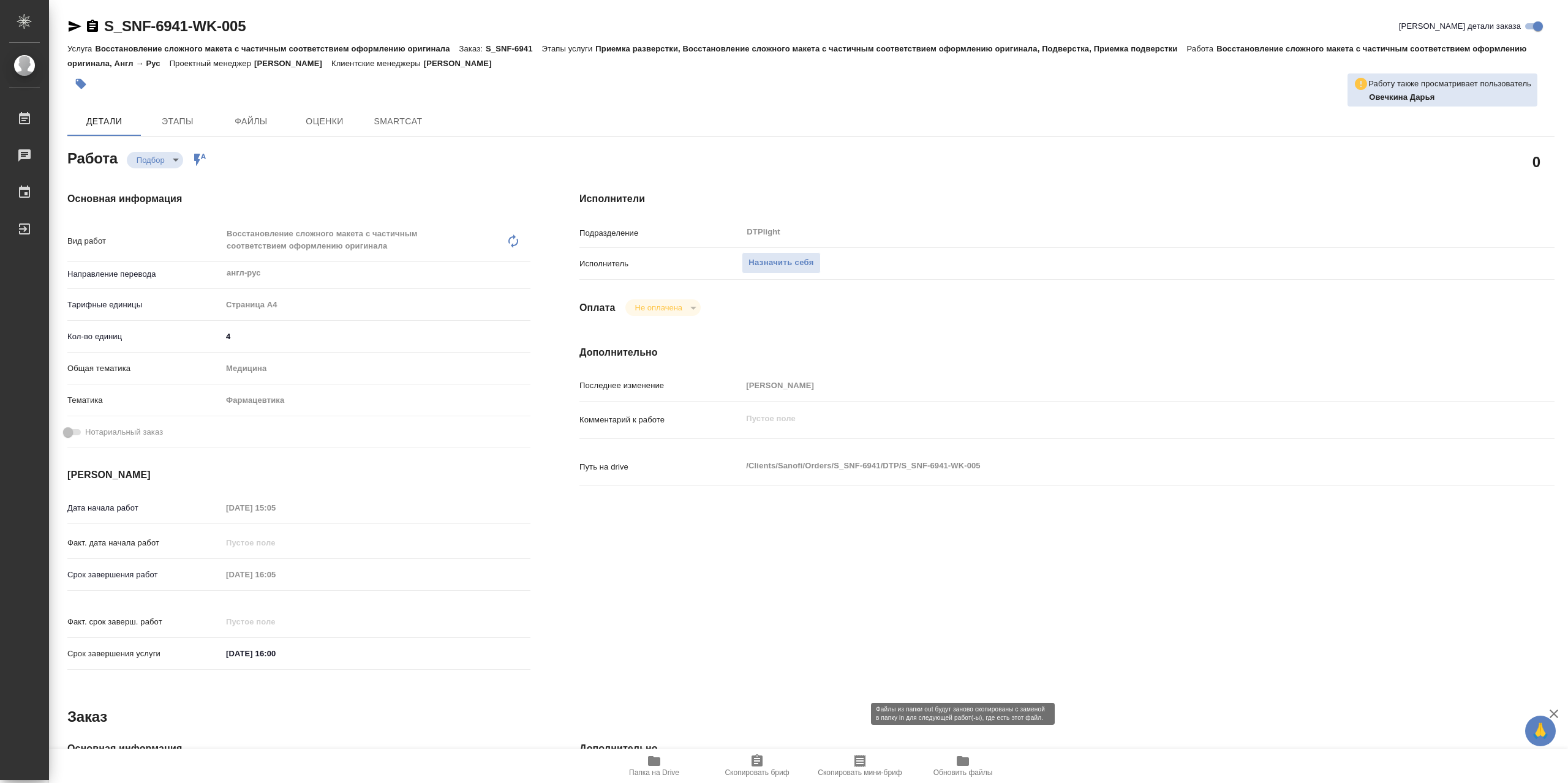
type textarea "x"
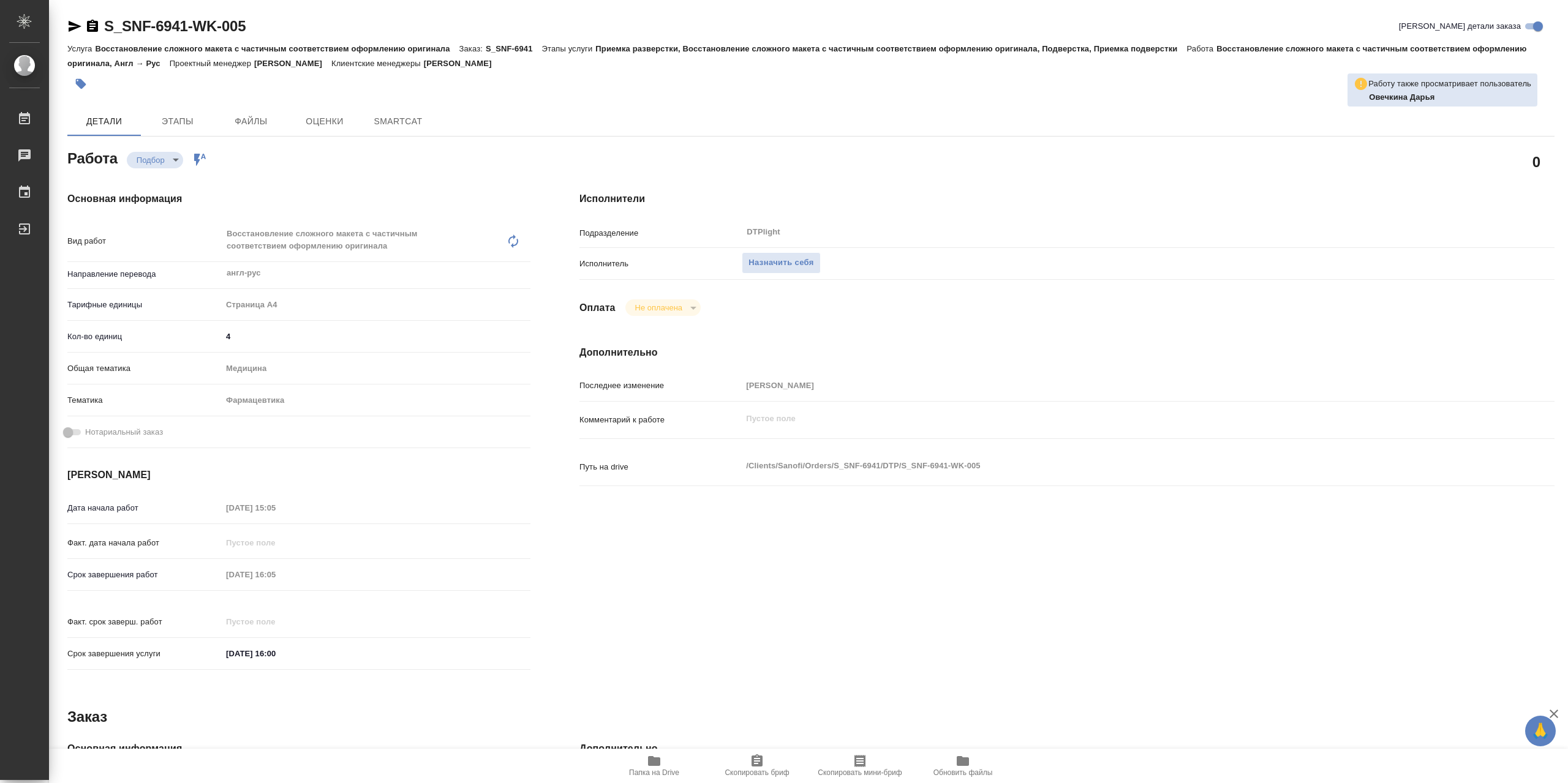
type textarea "x"
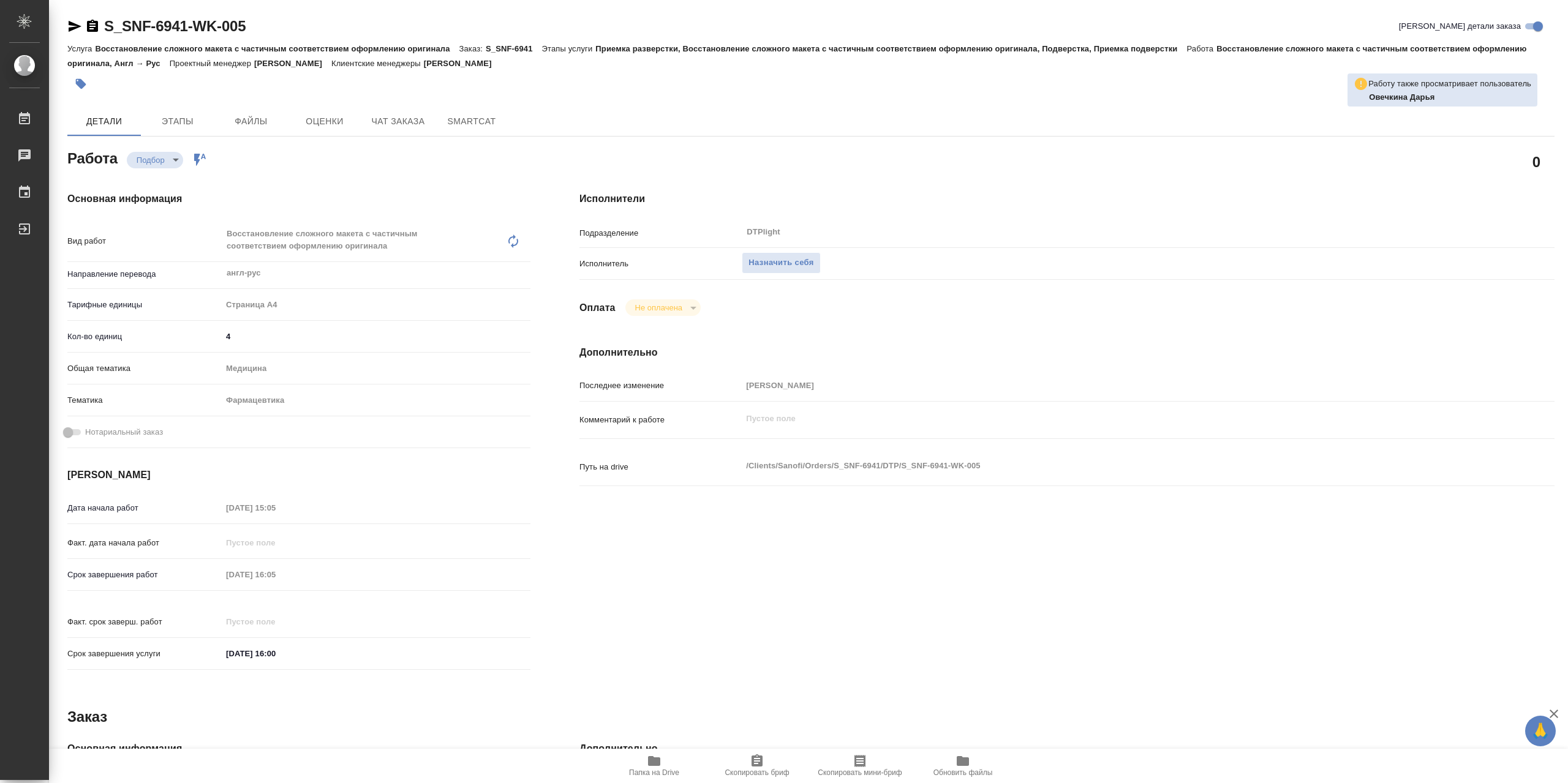
click at [644, 762] on span "Папка на Drive" at bounding box center [654, 766] width 88 height 24
type textarea "x"
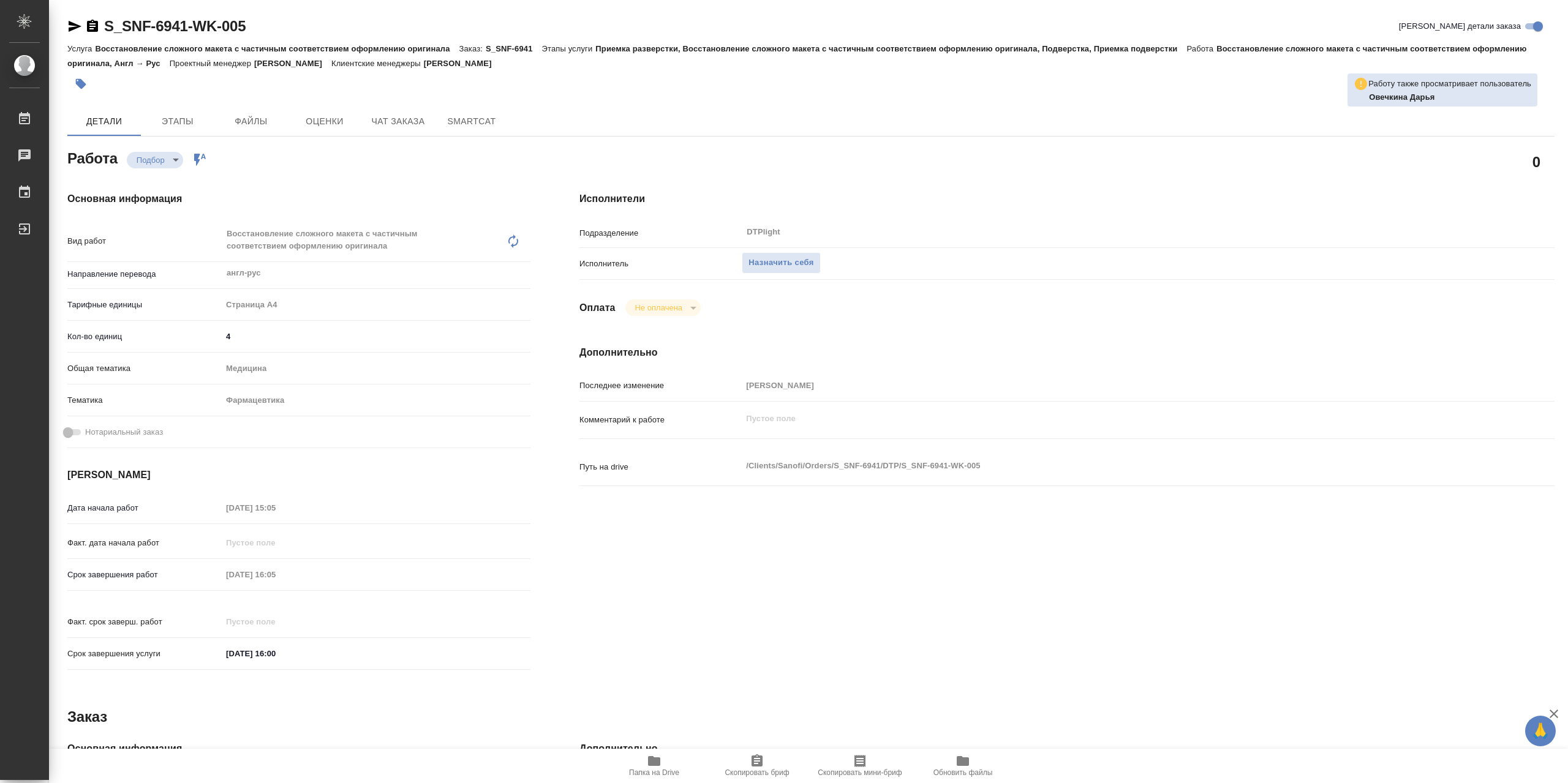
type textarea "x"
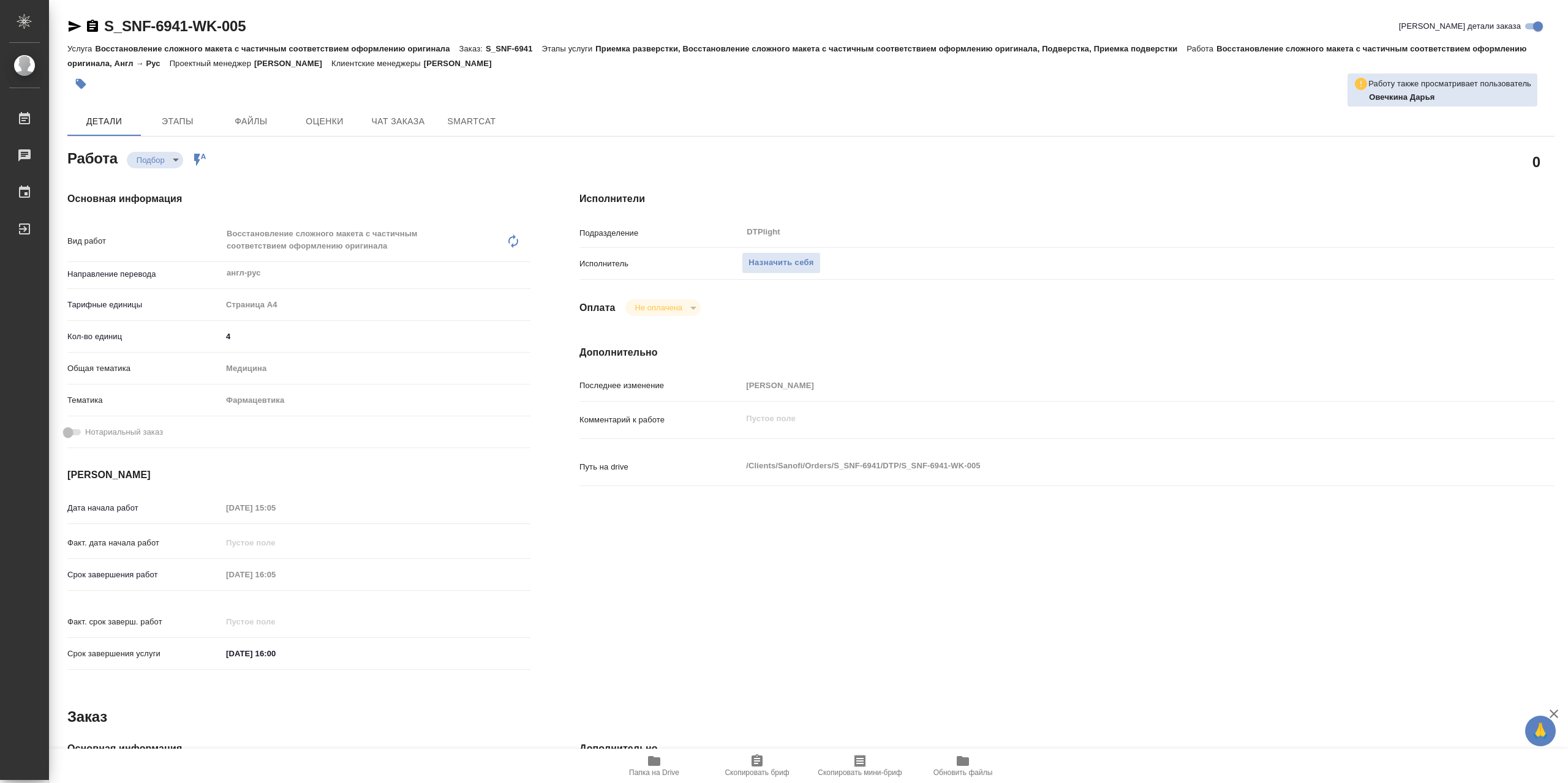
type textarea "x"
